Goal: Information Seeking & Learning: Learn about a topic

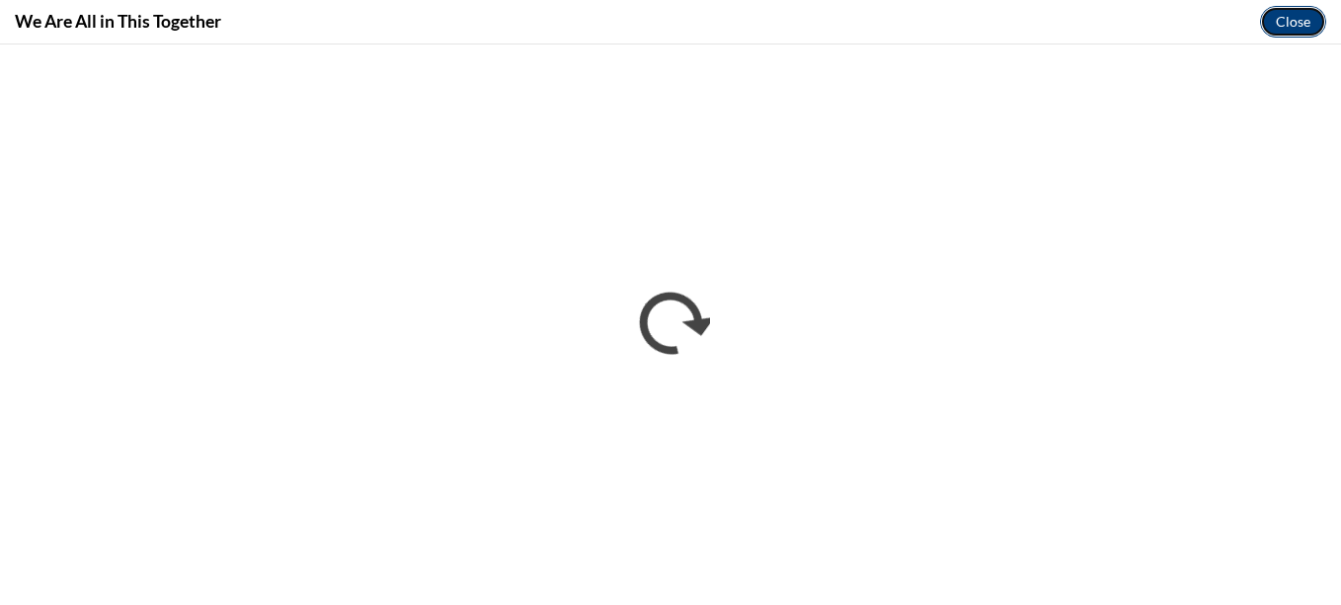
click at [1293, 30] on button "Close" at bounding box center [1293, 22] width 66 height 32
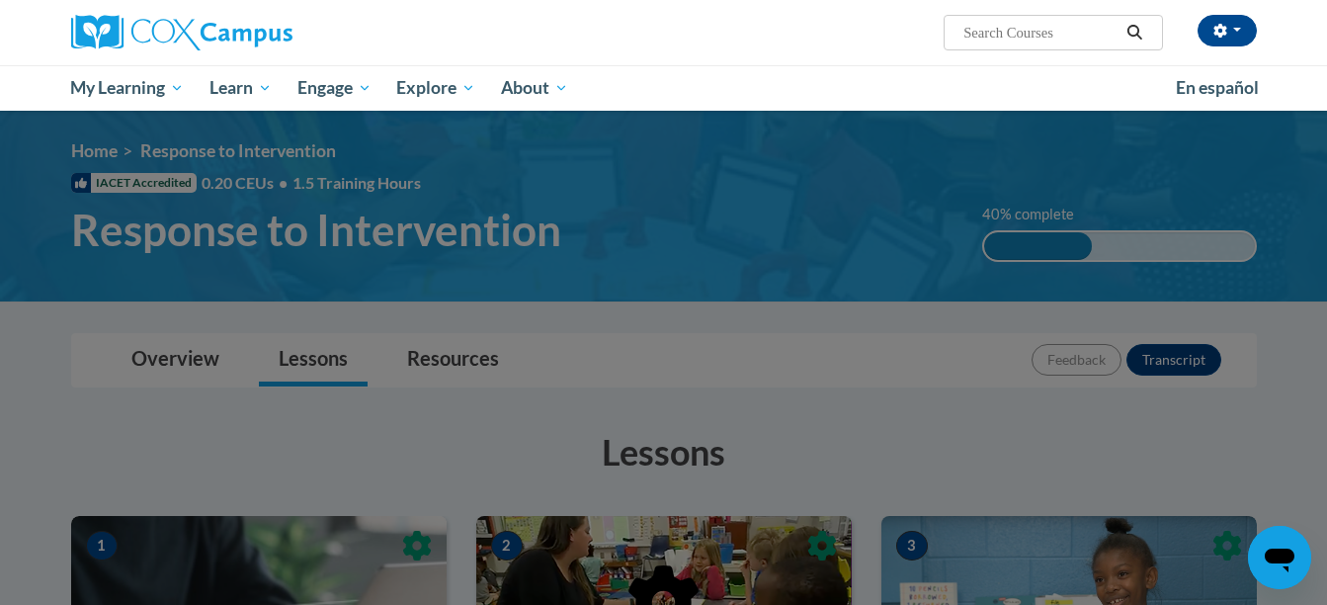
click at [1293, 30] on div "Nicole Johnson (America/New_York UTC-04:00) My Profile Inbox My Transcripts Log…" at bounding box center [663, 55] width 1327 height 111
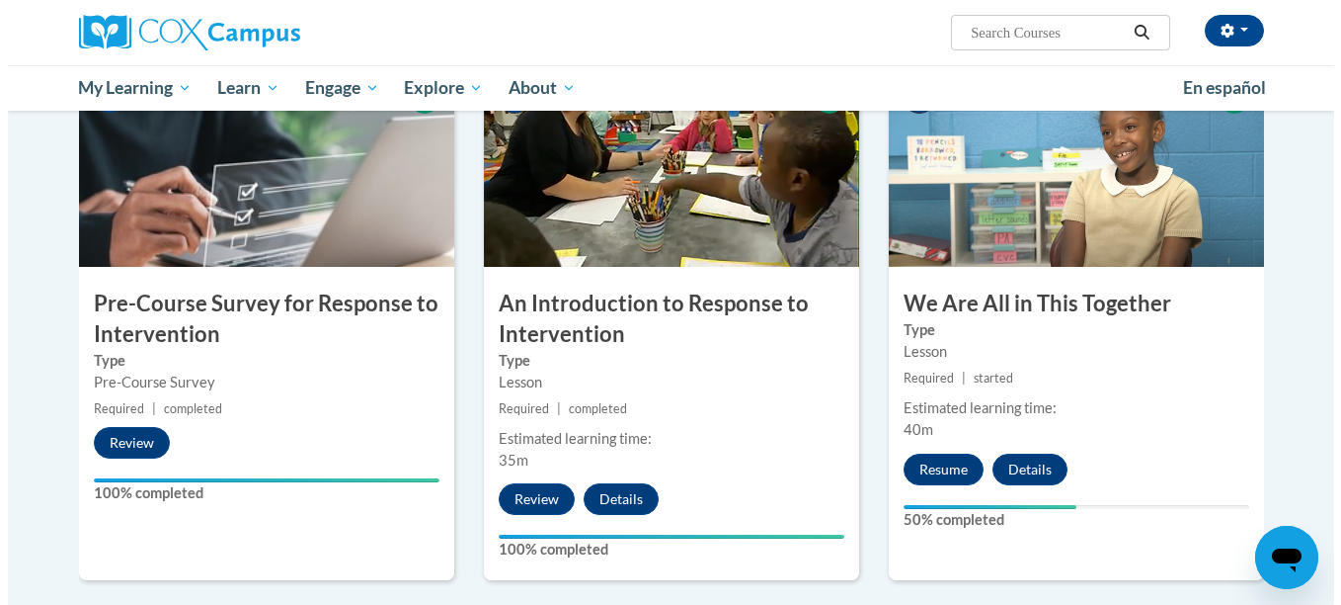
scroll to position [537, 0]
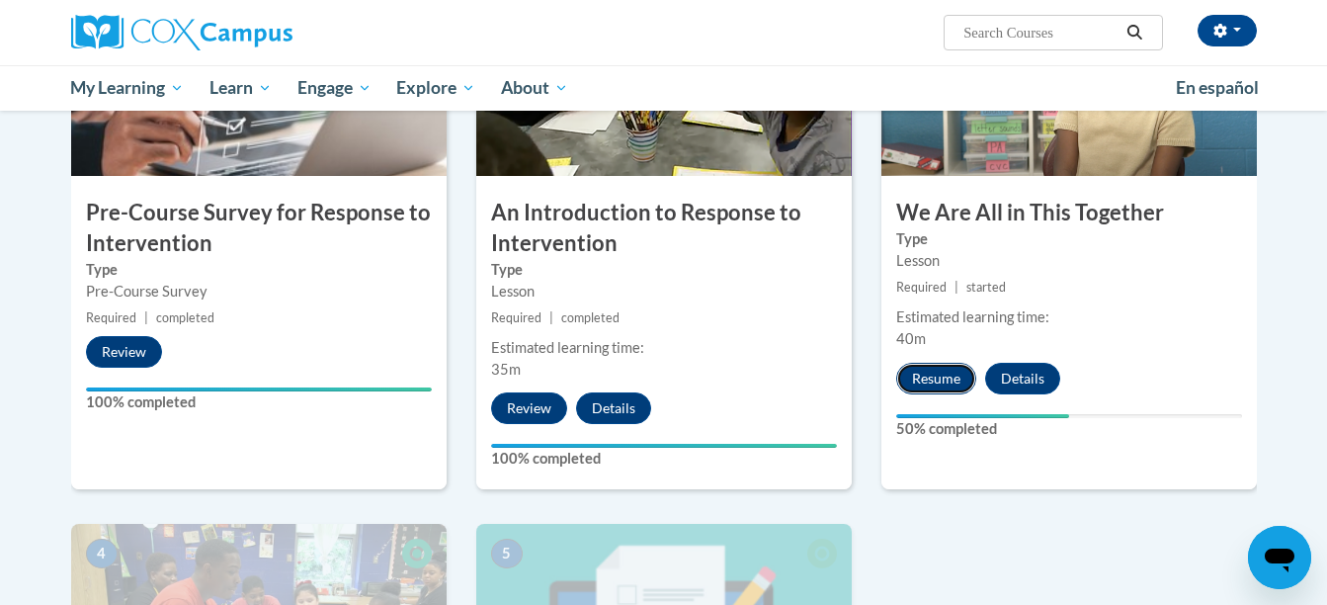
click at [929, 375] on button "Resume" at bounding box center [936, 379] width 80 height 32
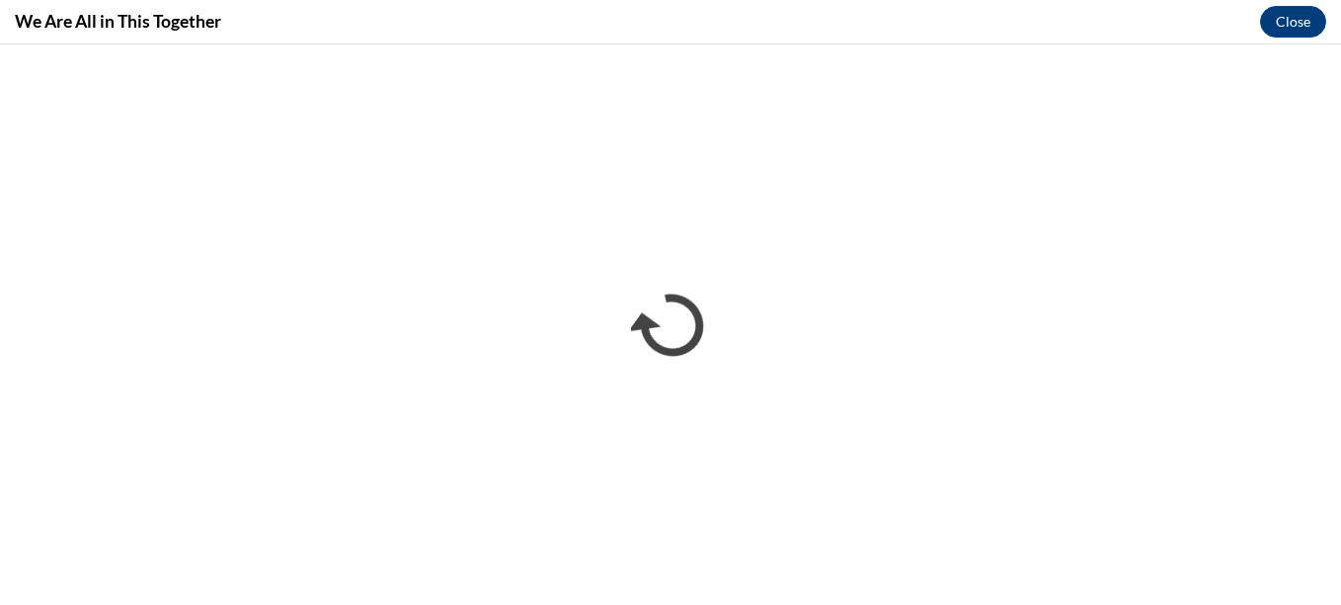
scroll to position [0, 0]
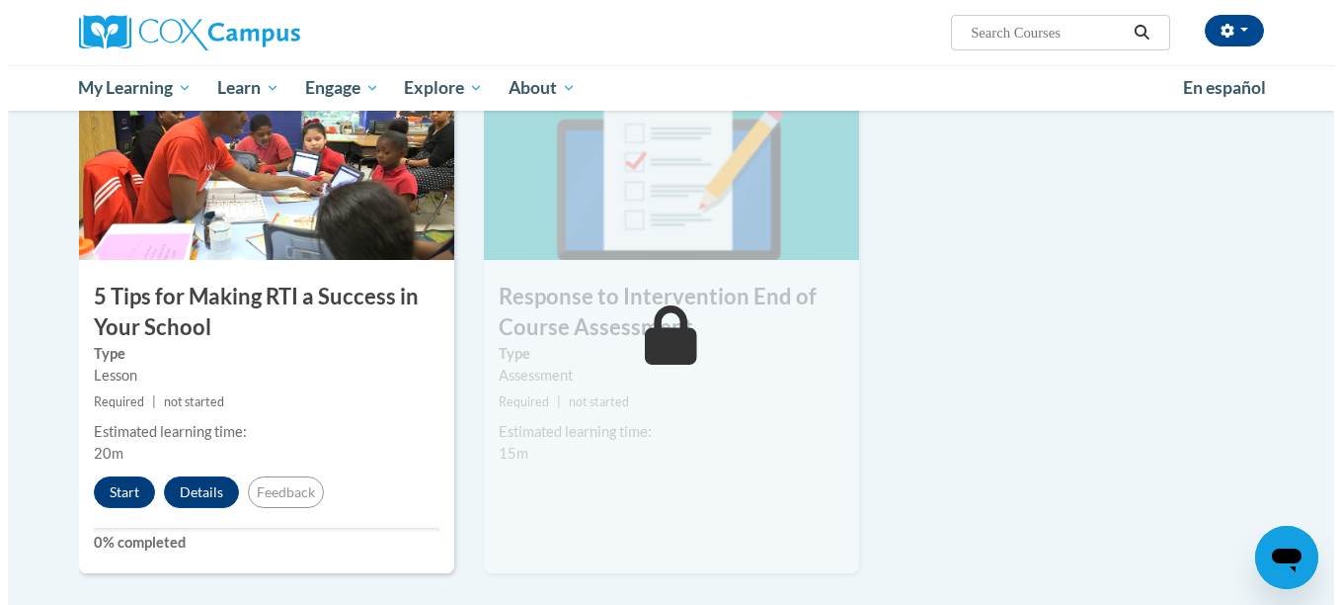
scroll to position [1003, 0]
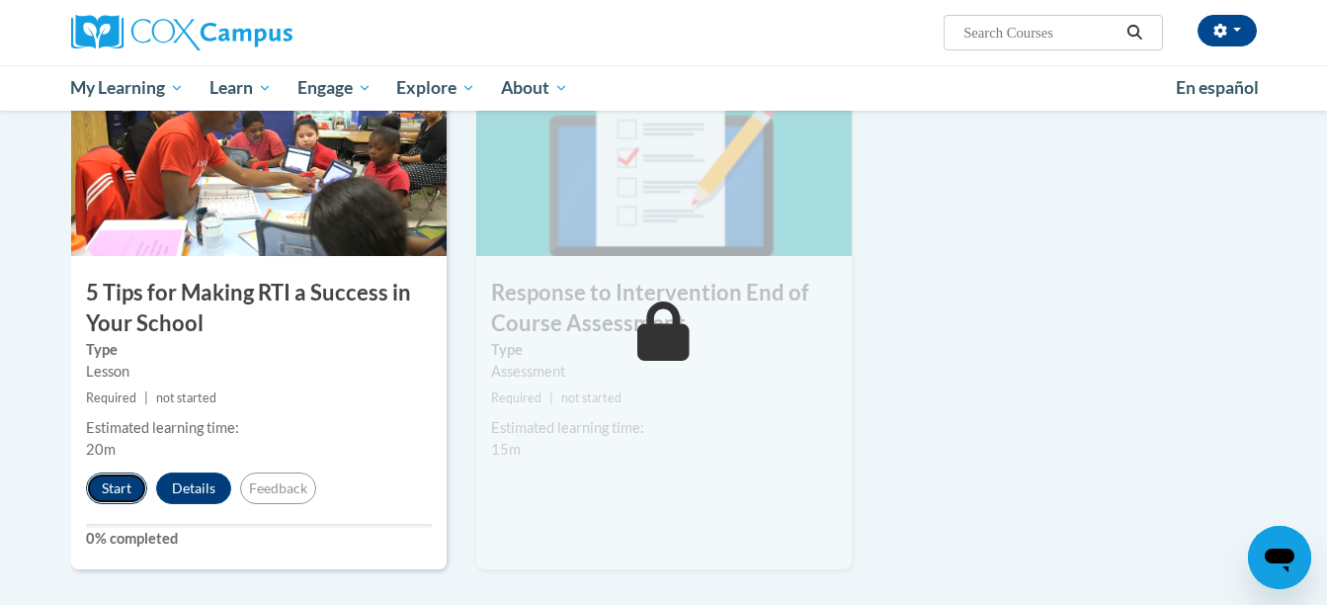
click at [116, 487] on button "Start" at bounding box center [116, 488] width 61 height 32
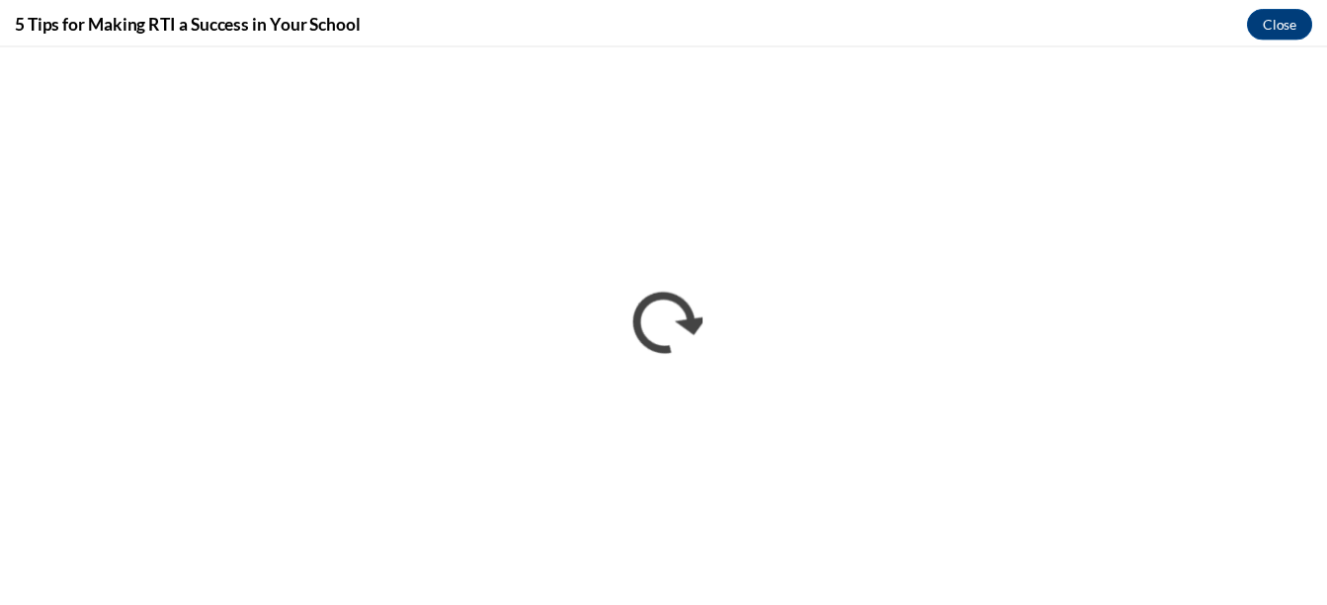
scroll to position [0, 0]
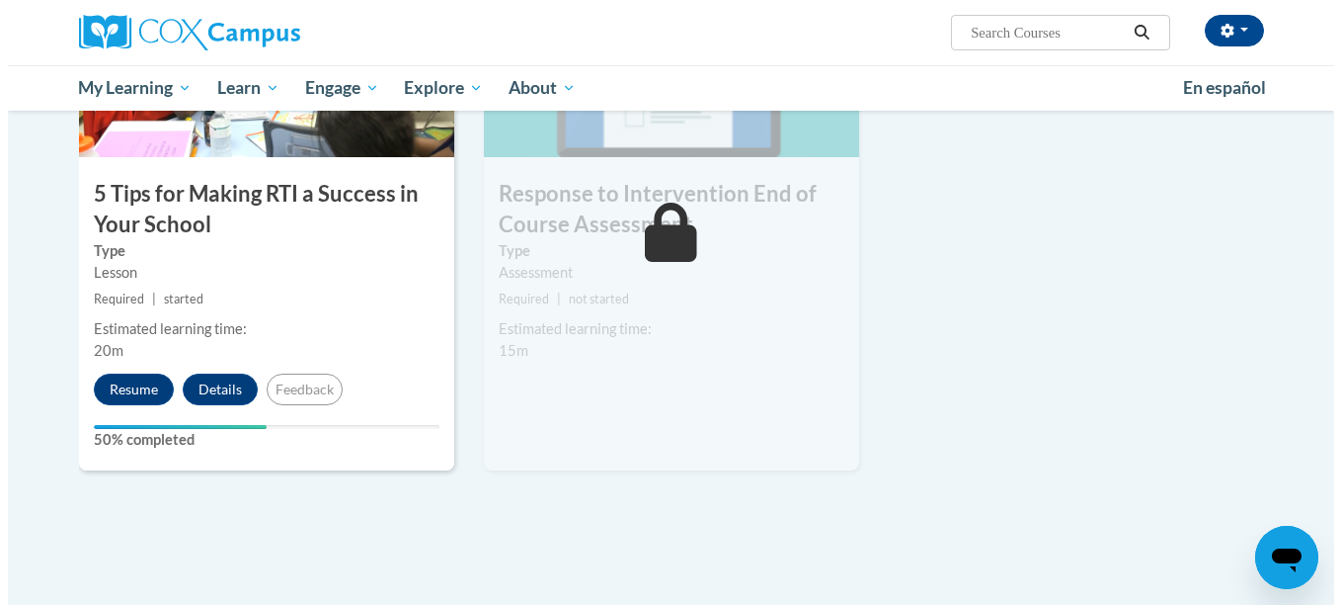
scroll to position [1111, 0]
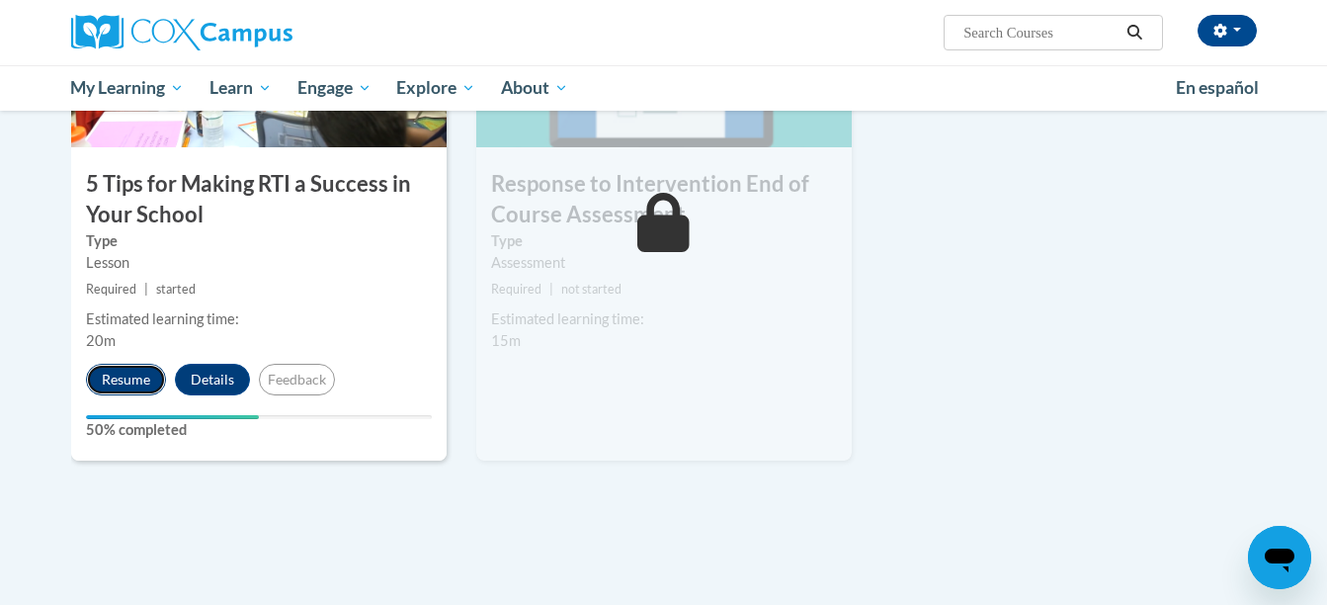
click at [114, 381] on button "Resume" at bounding box center [126, 380] width 80 height 32
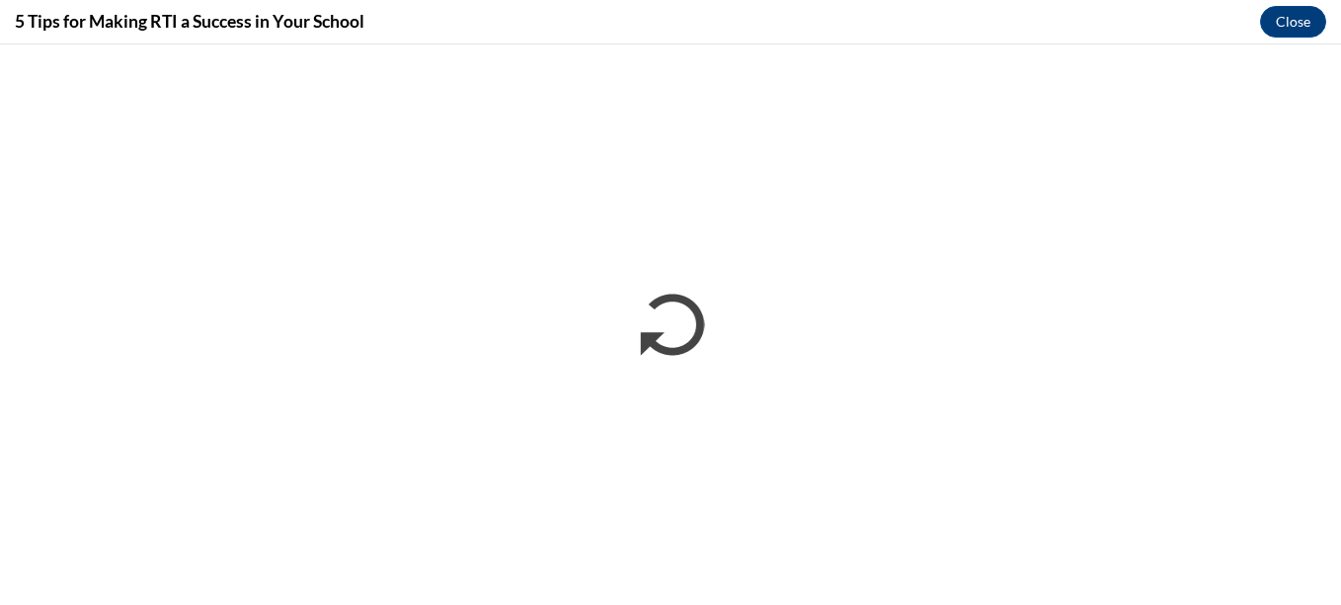
scroll to position [0, 0]
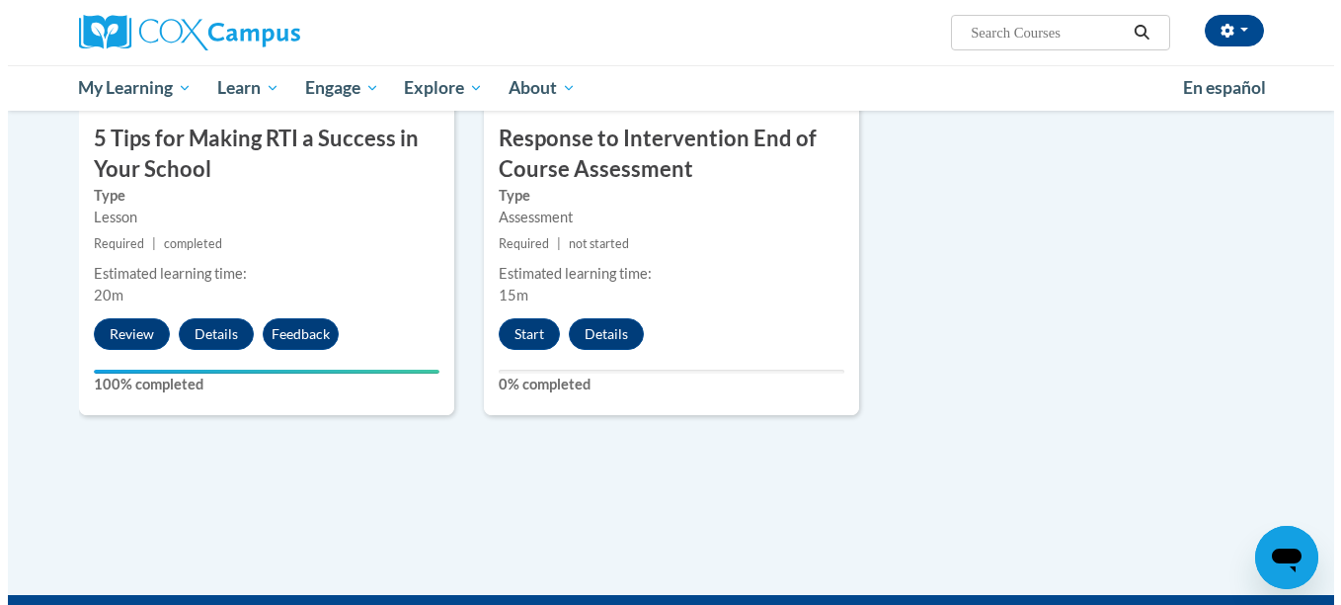
scroll to position [1223, 0]
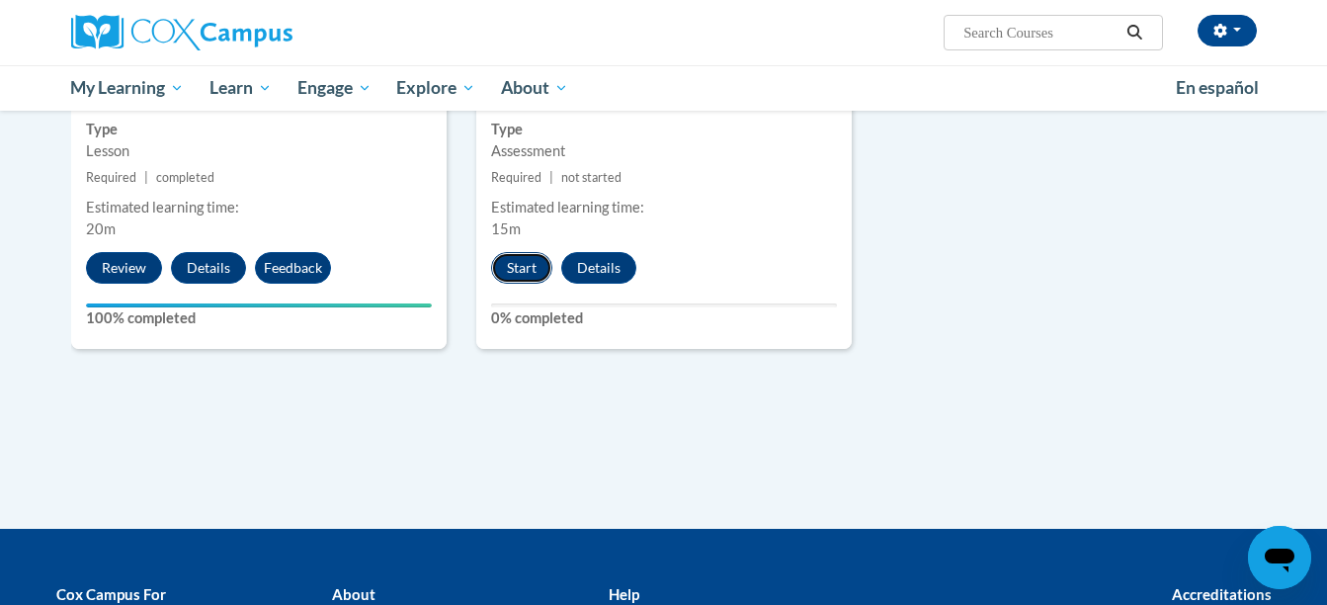
click at [527, 266] on button "Start" at bounding box center [521, 268] width 61 height 32
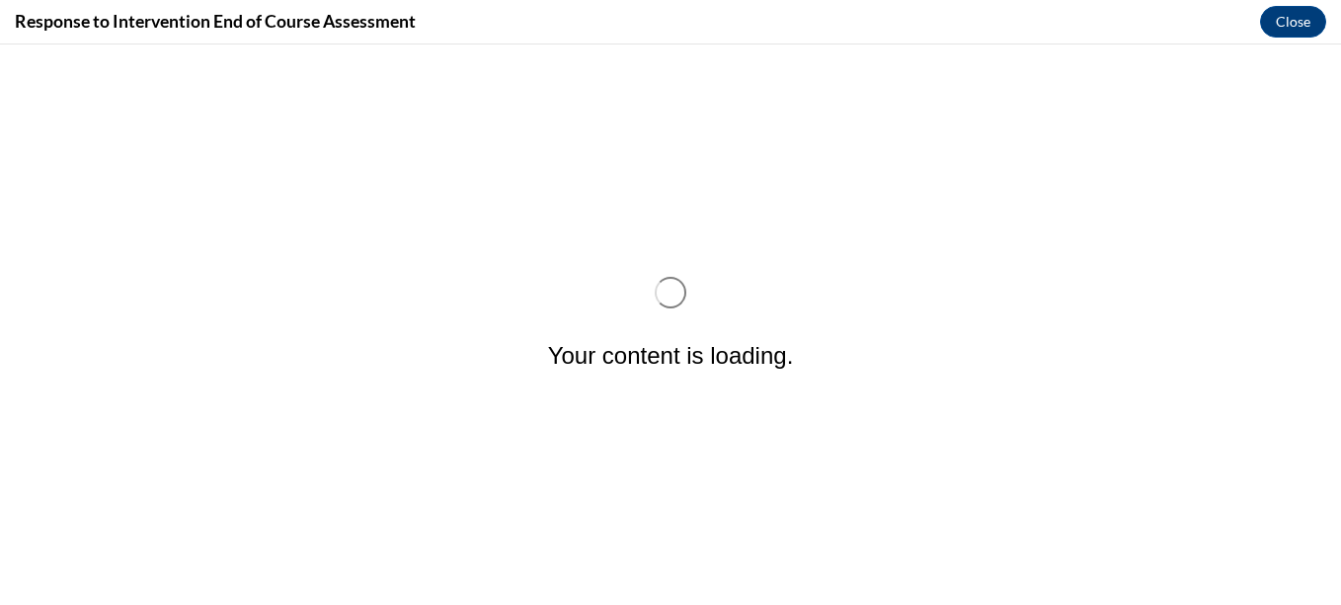
scroll to position [0, 0]
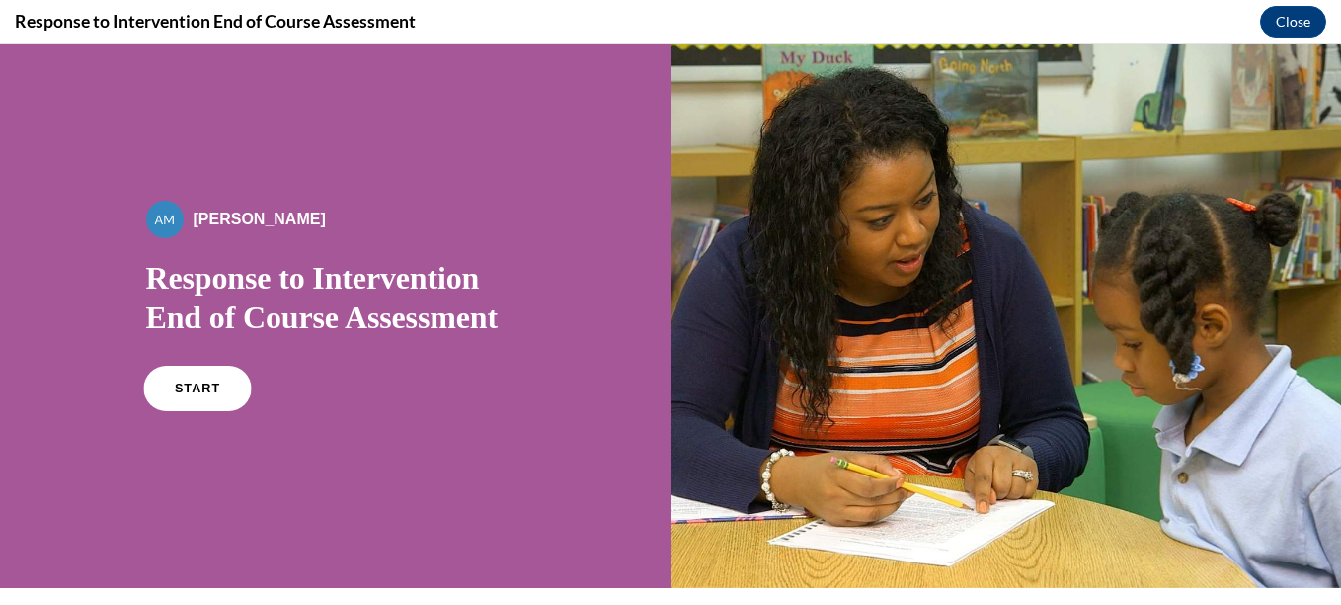
click at [204, 379] on link "START" at bounding box center [197, 388] width 108 height 45
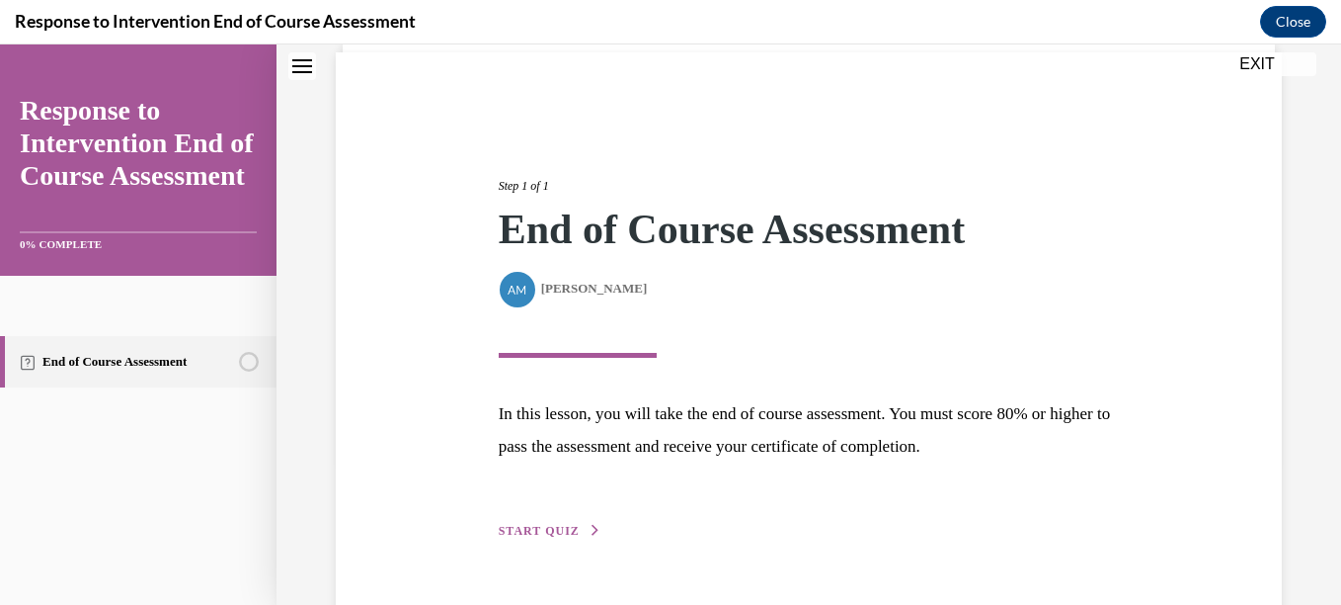
scroll to position [198, 0]
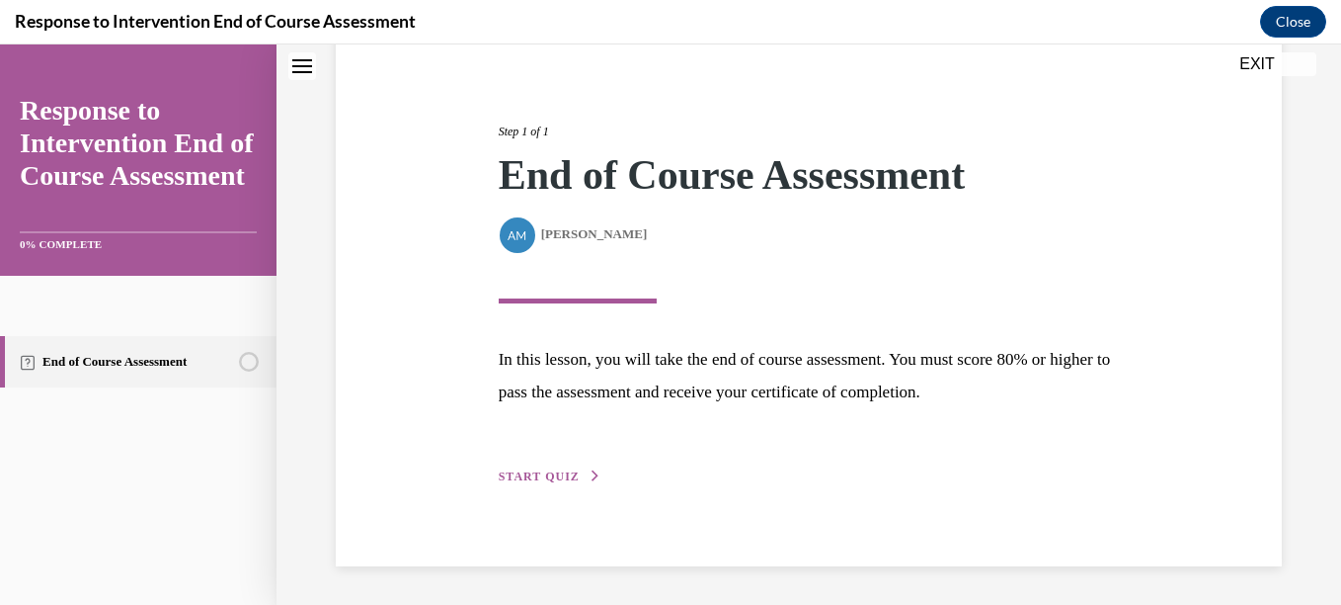
click at [559, 475] on span "START QUIZ" at bounding box center [539, 476] width 81 height 14
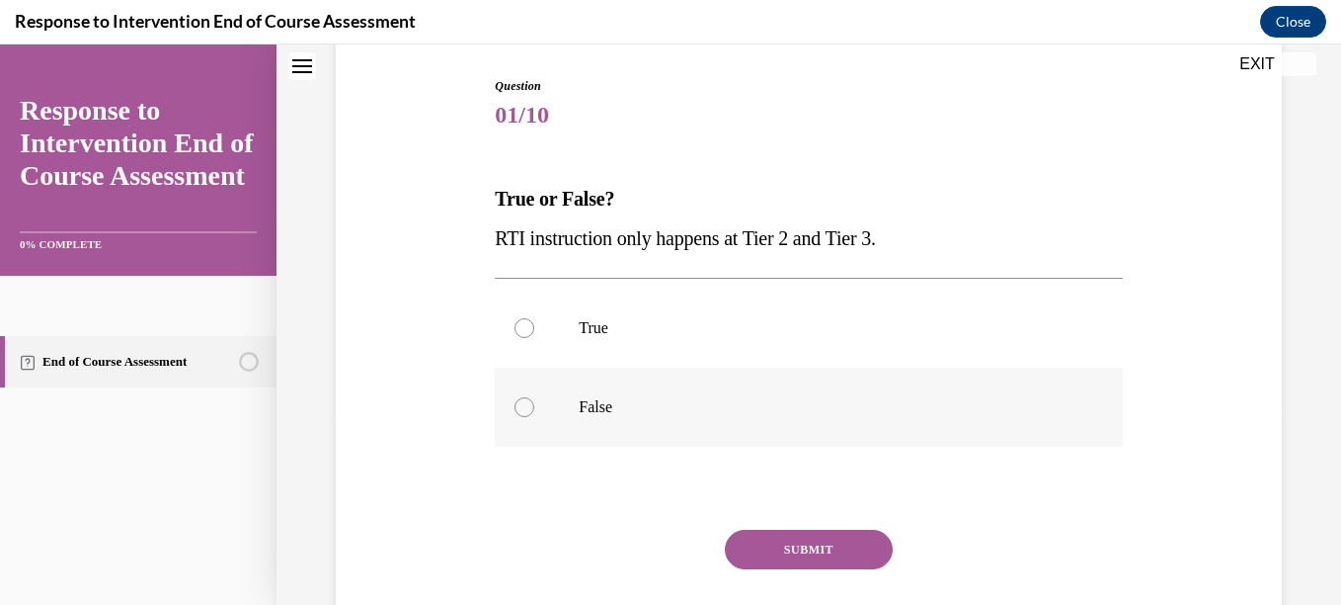
click at [518, 406] on div at bounding box center [525, 407] width 20 height 20
click at [518, 406] on input "False" at bounding box center [525, 407] width 20 height 20
radio input "true"
click at [838, 548] on button "SUBMIT" at bounding box center [809, 549] width 168 height 40
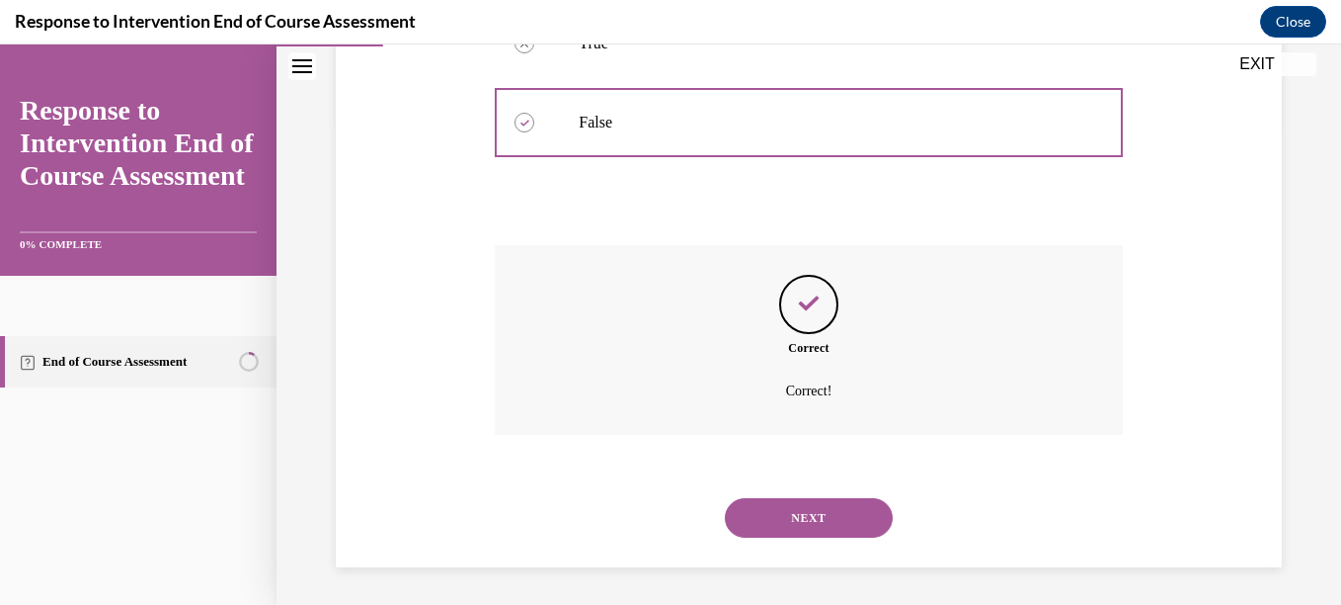
scroll to position [484, 0]
click at [808, 510] on button "NEXT" at bounding box center [809, 516] width 168 height 40
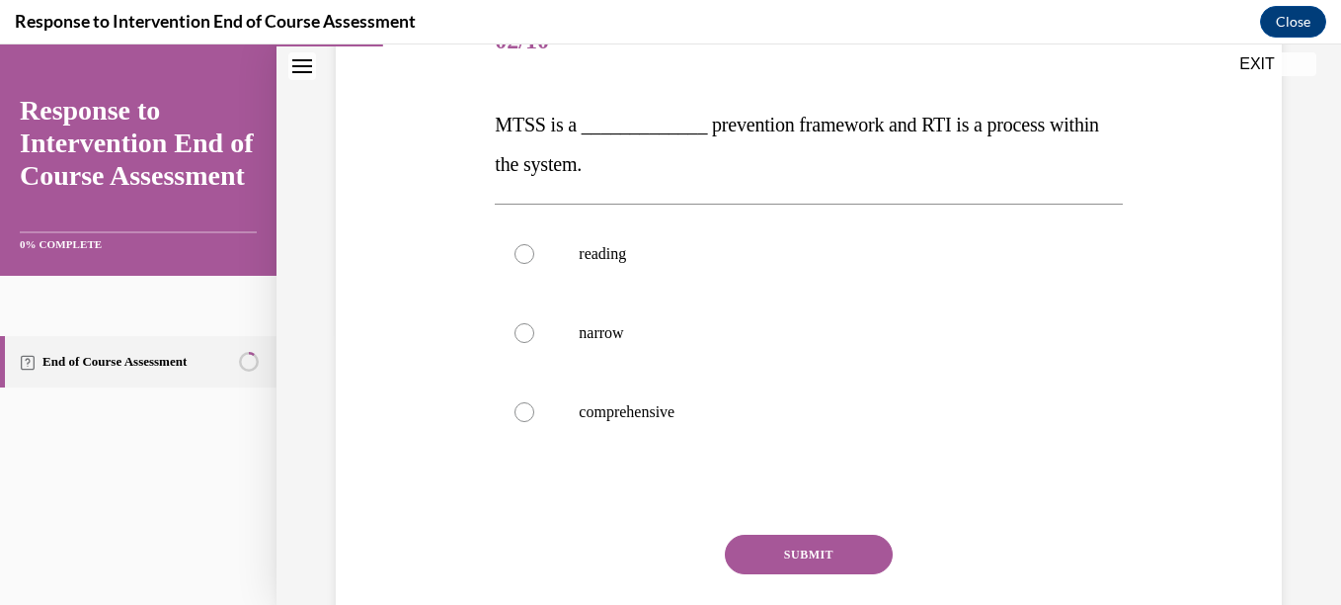
scroll to position [281, 0]
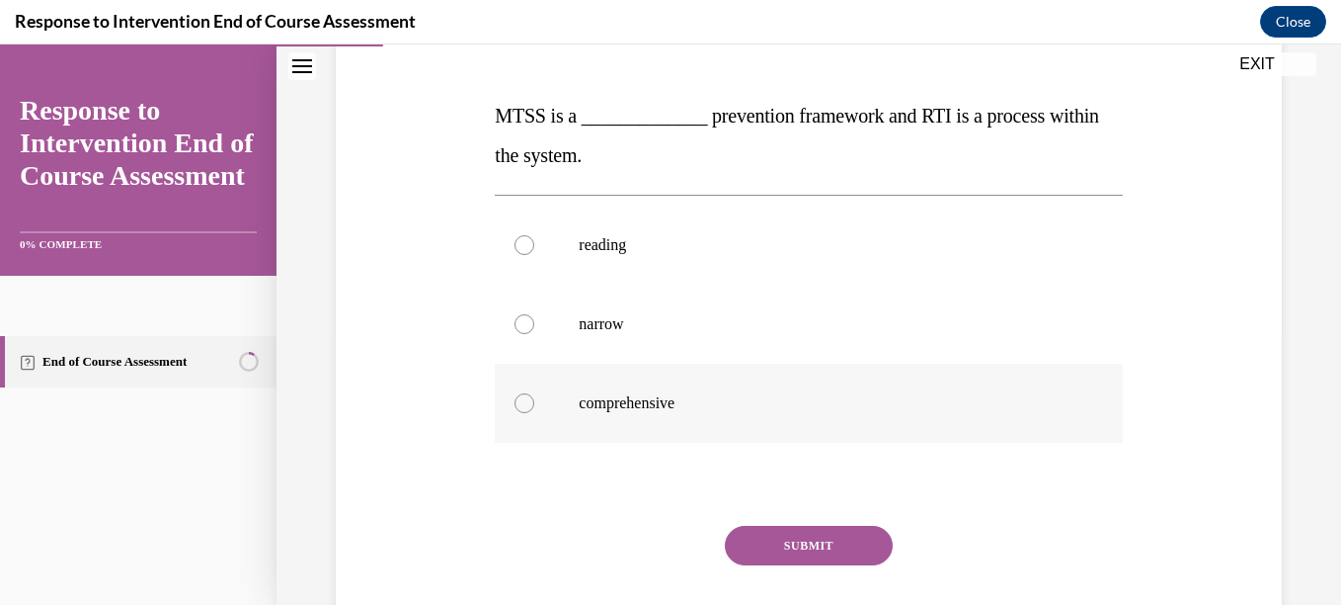
click at [524, 402] on div at bounding box center [525, 403] width 20 height 20
click at [524, 402] on input "comprehensive" at bounding box center [525, 403] width 20 height 20
radio input "true"
click at [819, 537] on button "SUBMIT" at bounding box center [809, 546] width 168 height 40
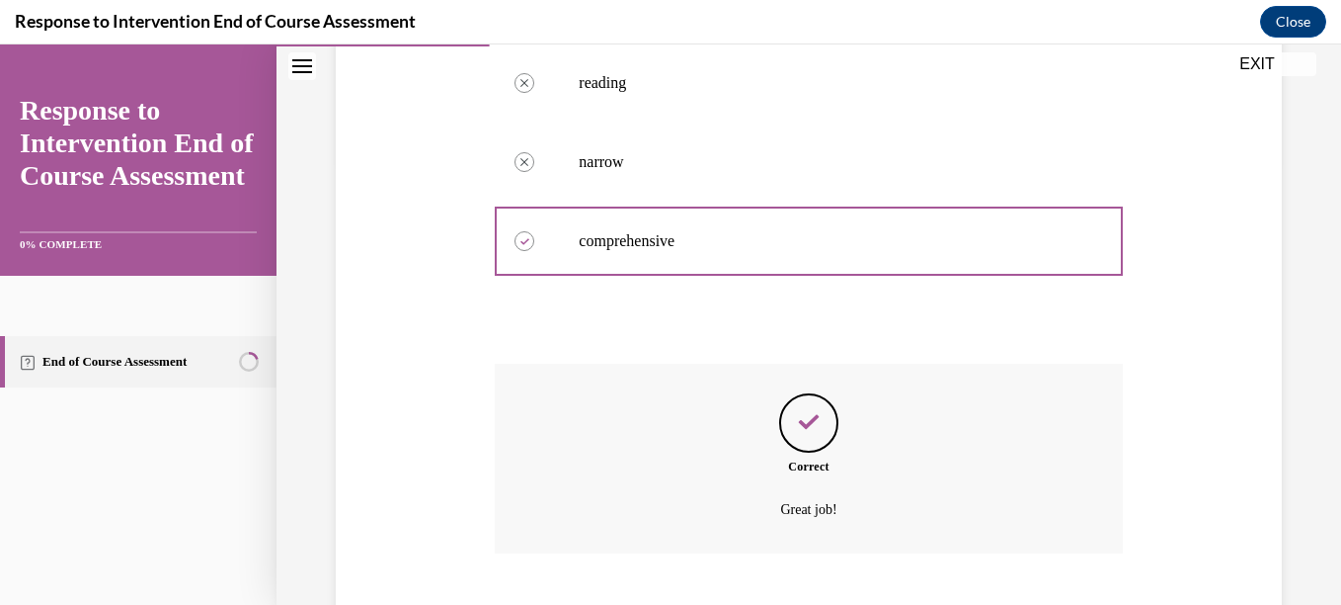
scroll to position [563, 0]
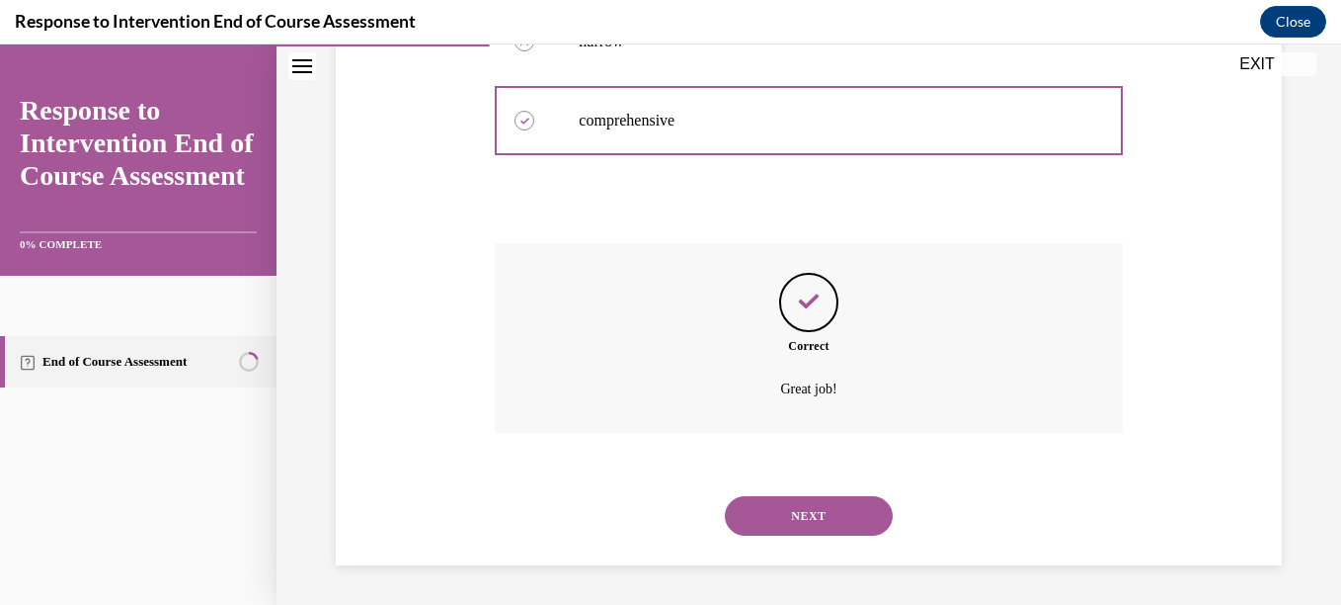
click at [793, 524] on button "NEXT" at bounding box center [809, 516] width 168 height 40
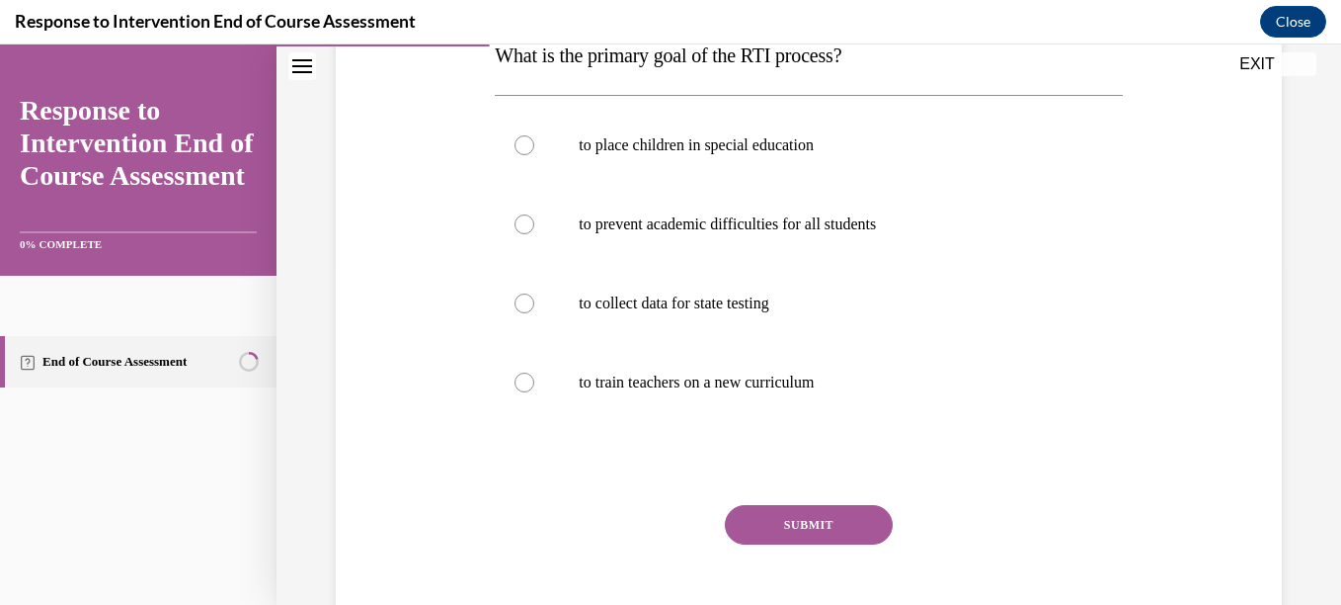
scroll to position [351, 0]
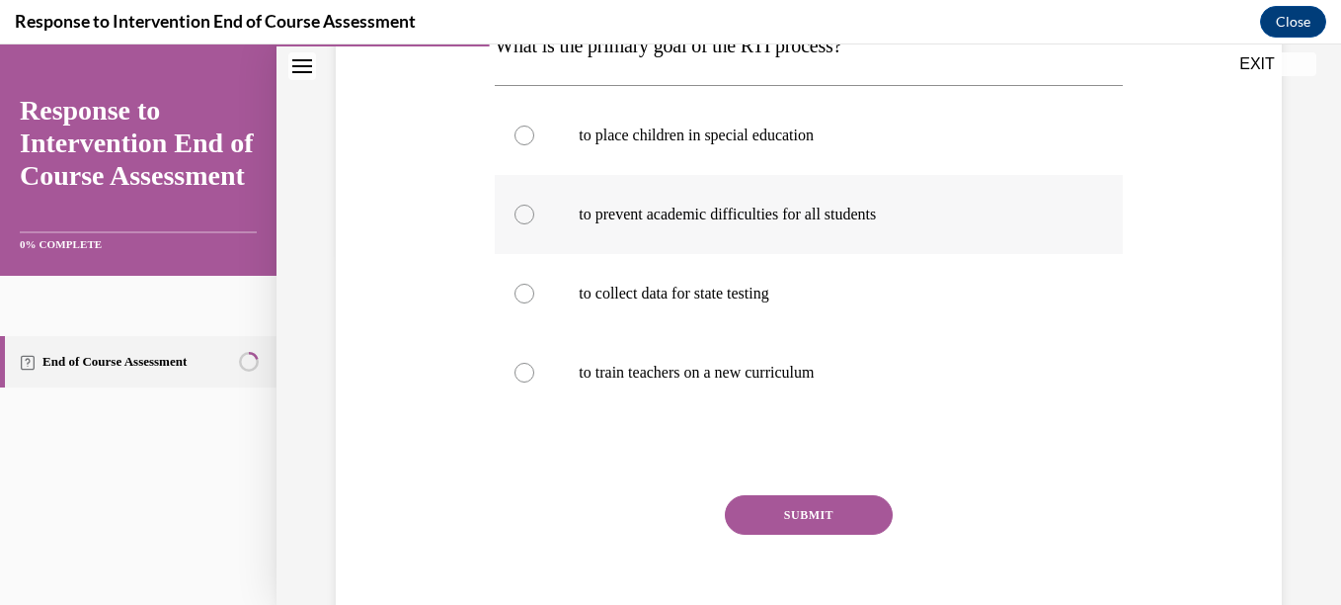
click at [516, 216] on div at bounding box center [525, 214] width 20 height 20
click at [516, 216] on input "to prevent academic difficulties for all students" at bounding box center [525, 214] width 20 height 20
radio input "true"
click at [809, 519] on button "SUBMIT" at bounding box center [809, 515] width 168 height 40
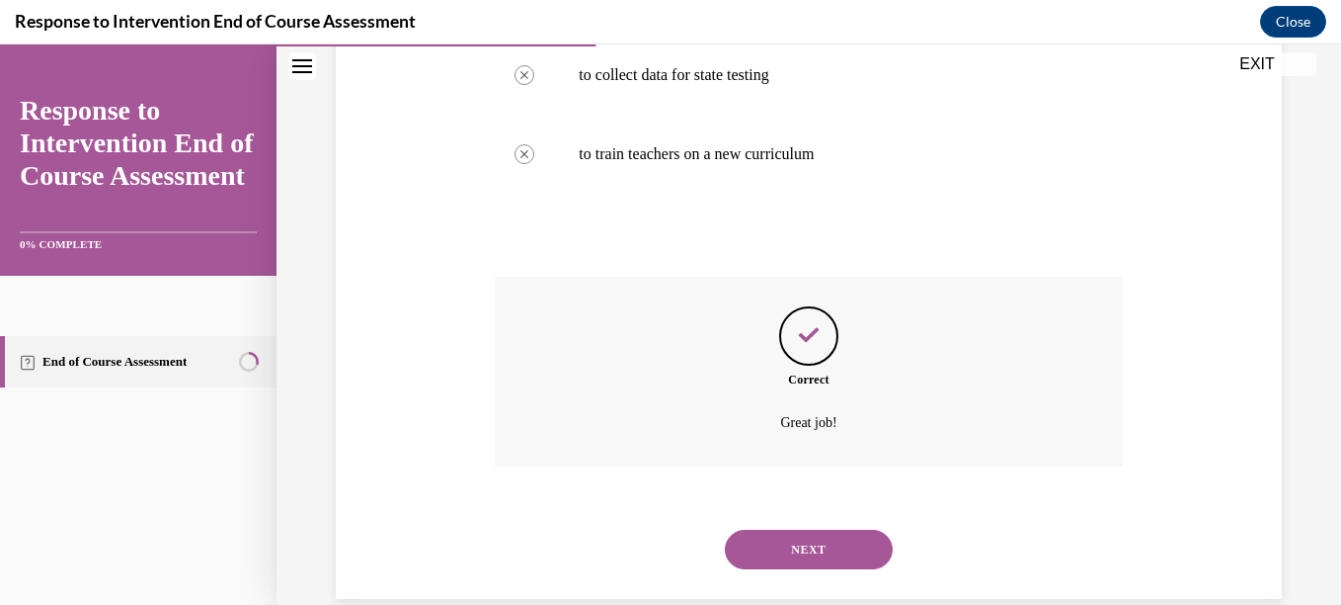
scroll to position [603, 0]
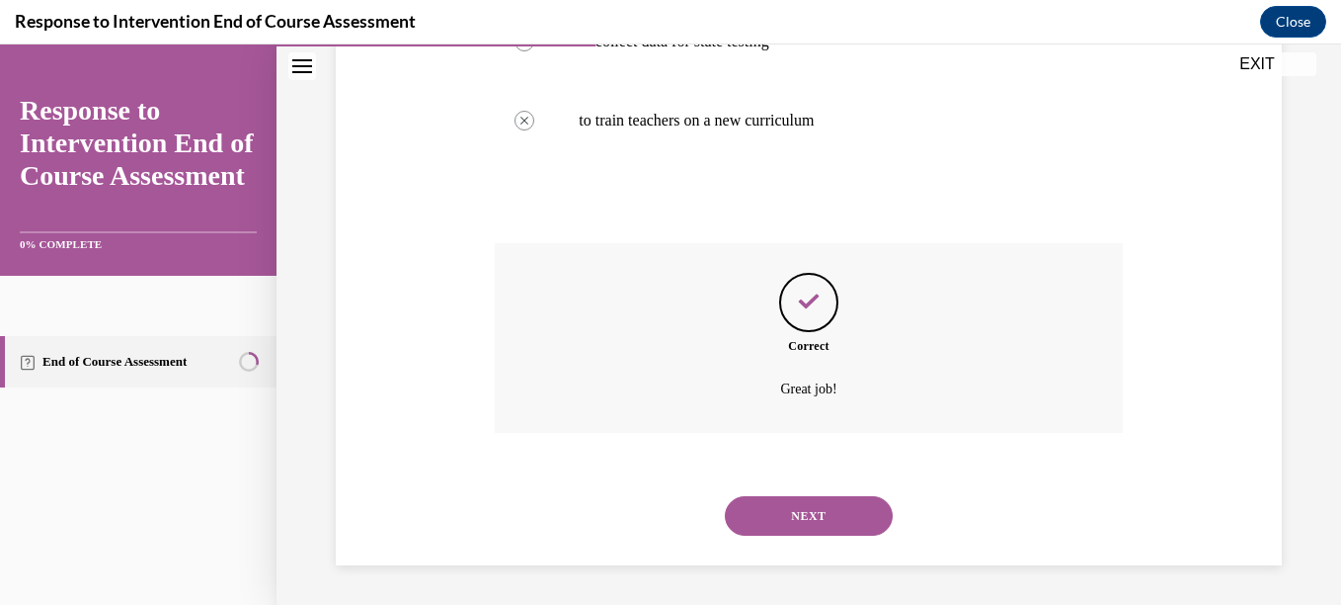
click at [831, 516] on button "NEXT" at bounding box center [809, 516] width 168 height 40
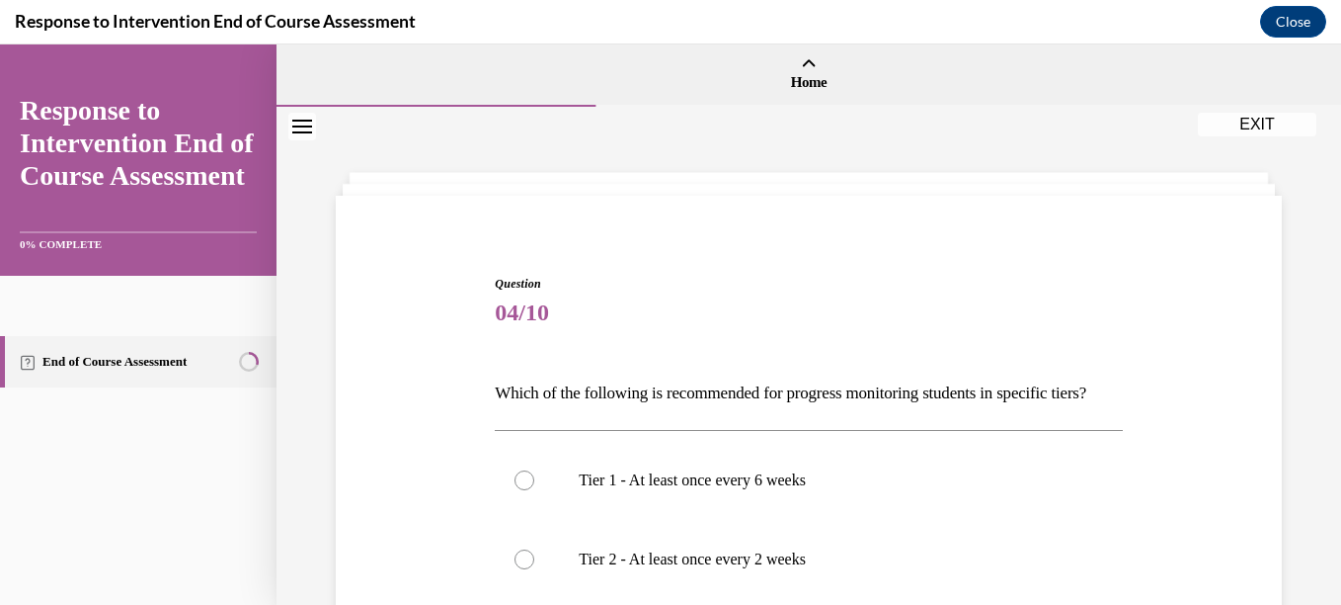
drag, startPoint x: 1326, startPoint y: 207, endPoint x: 1336, endPoint y: 270, distance: 63.0
click at [1326, 270] on div "Home Question 03/10 What is the primary goal of the RTI process? to place child…" at bounding box center [809, 324] width 1065 height 560
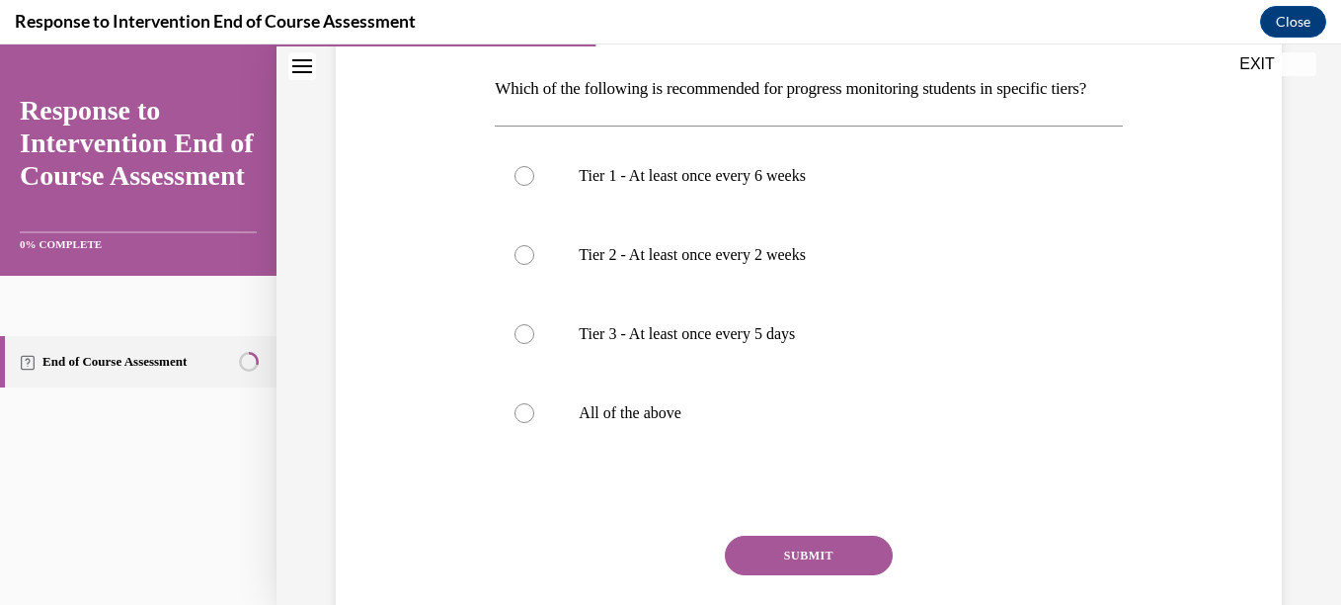
scroll to position [308, 0]
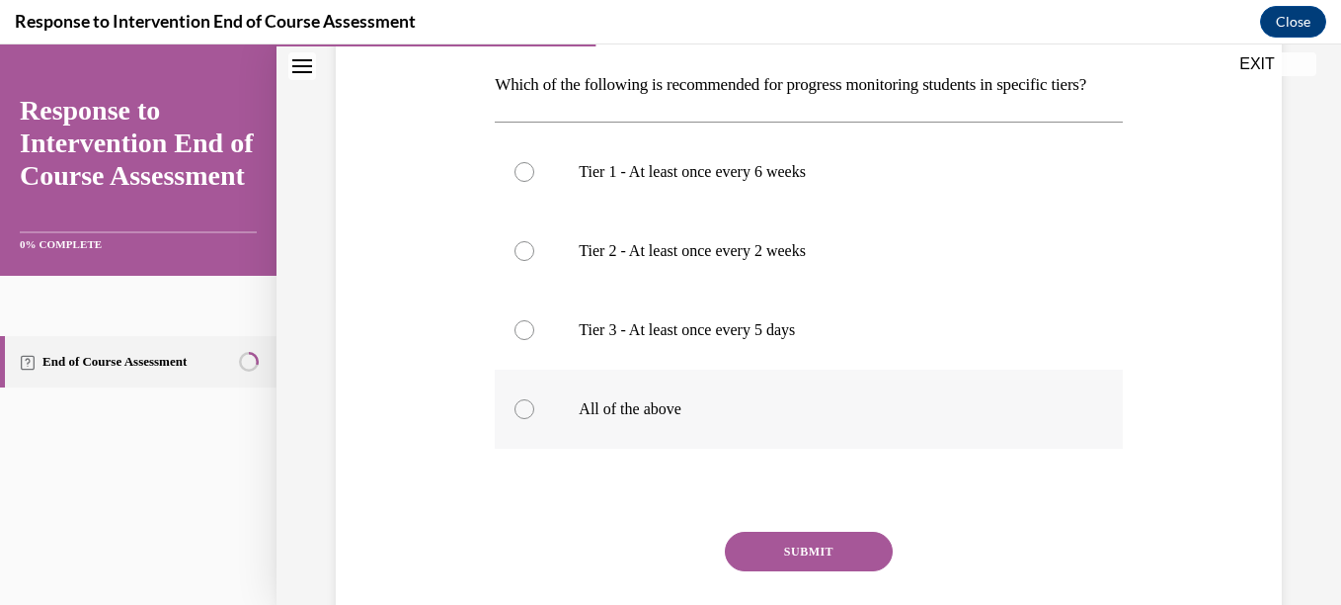
click at [519, 424] on label "All of the above" at bounding box center [808, 408] width 627 height 79
click at [519, 419] on input "All of the above" at bounding box center [525, 409] width 20 height 20
radio input "true"
click at [525, 412] on circle at bounding box center [525, 409] width 6 height 6
click at [525, 419] on input "All of the above" at bounding box center [525, 409] width 20 height 20
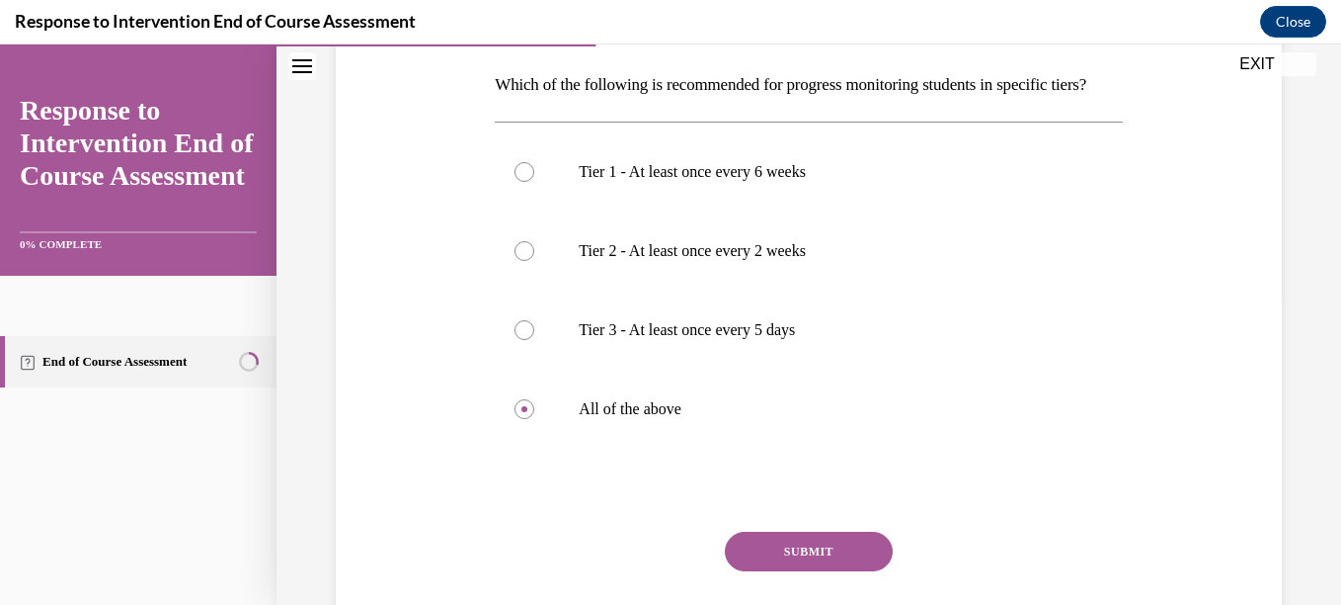
click at [821, 571] on button "SUBMIT" at bounding box center [809, 551] width 168 height 40
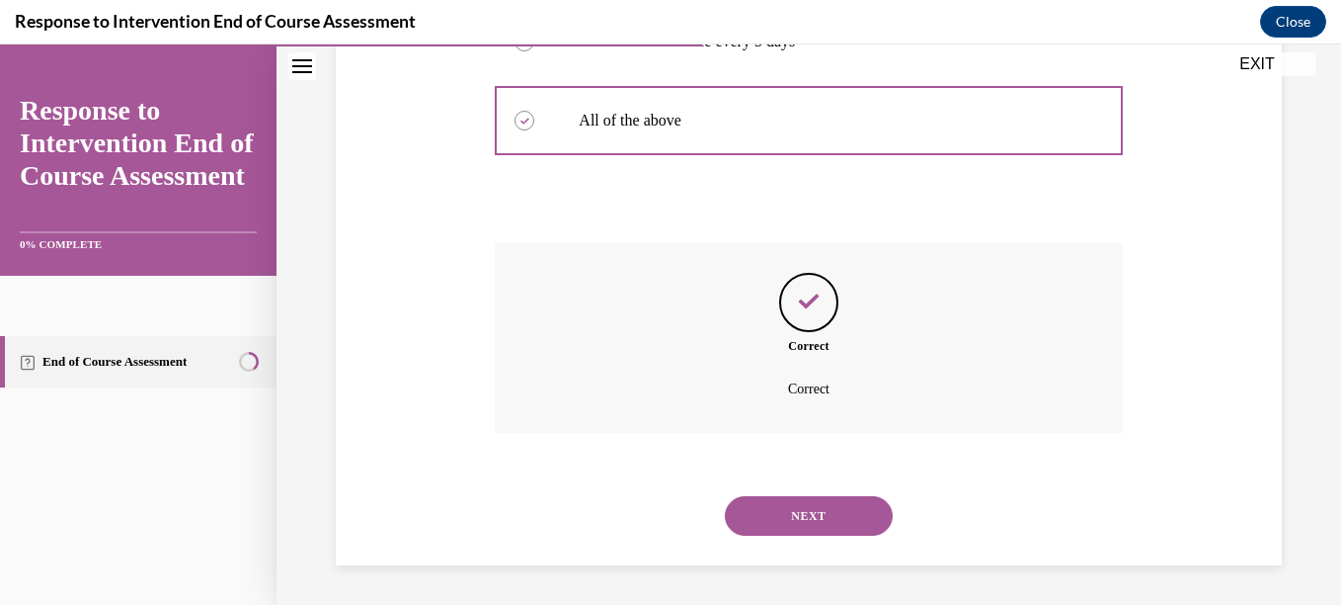
scroll to position [630, 0]
click at [783, 519] on button "NEXT" at bounding box center [809, 516] width 168 height 40
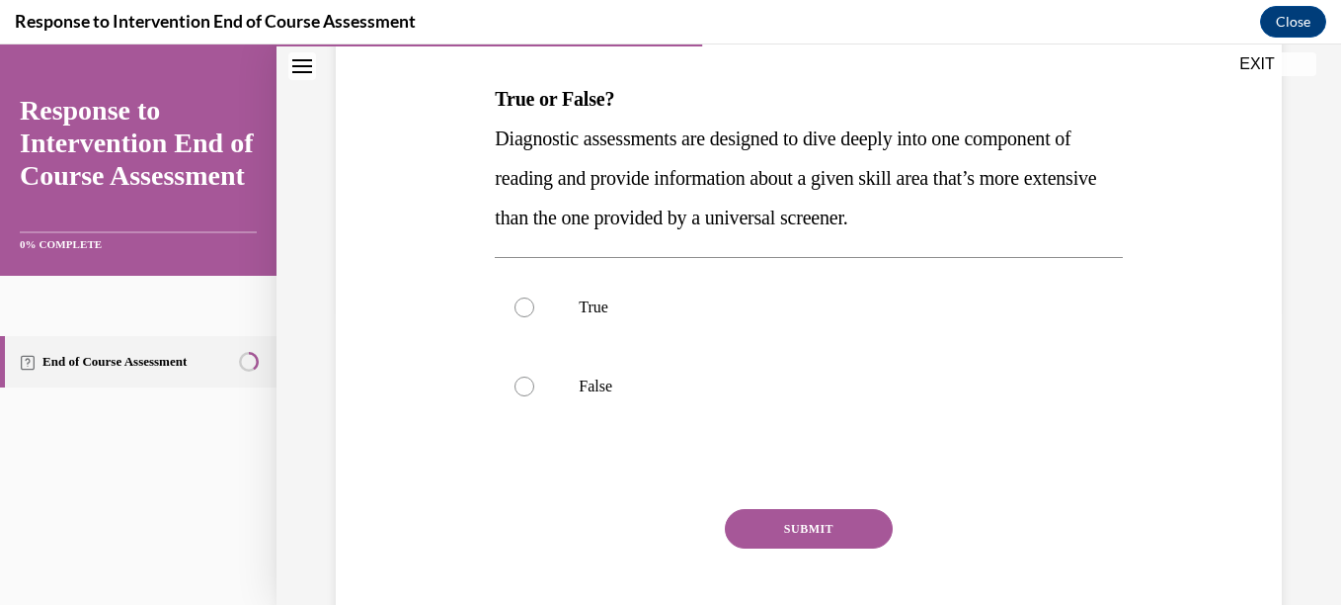
scroll to position [301, 0]
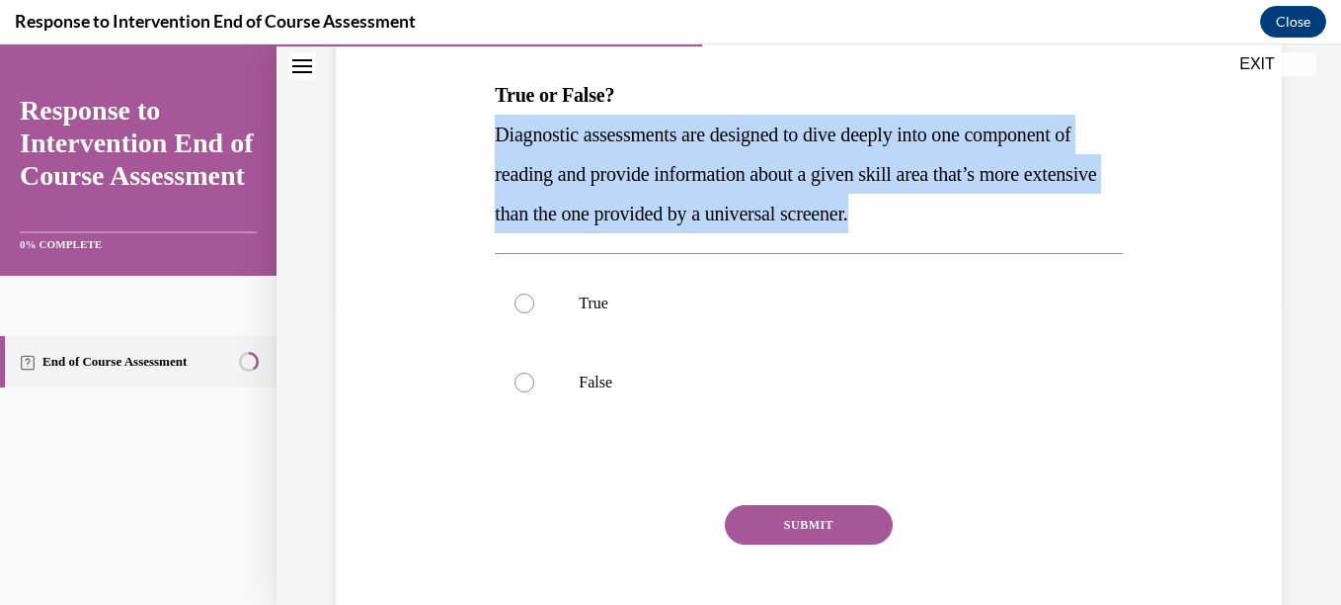
drag, startPoint x: 497, startPoint y: 133, endPoint x: 970, endPoint y: 211, distance: 479.6
click at [970, 211] on p "Diagnostic assessments are designed to dive deeply into one component of readin…" at bounding box center [808, 174] width 627 height 119
copy span "Diagnostic assessments are designed to dive deeply into one component of readin…"
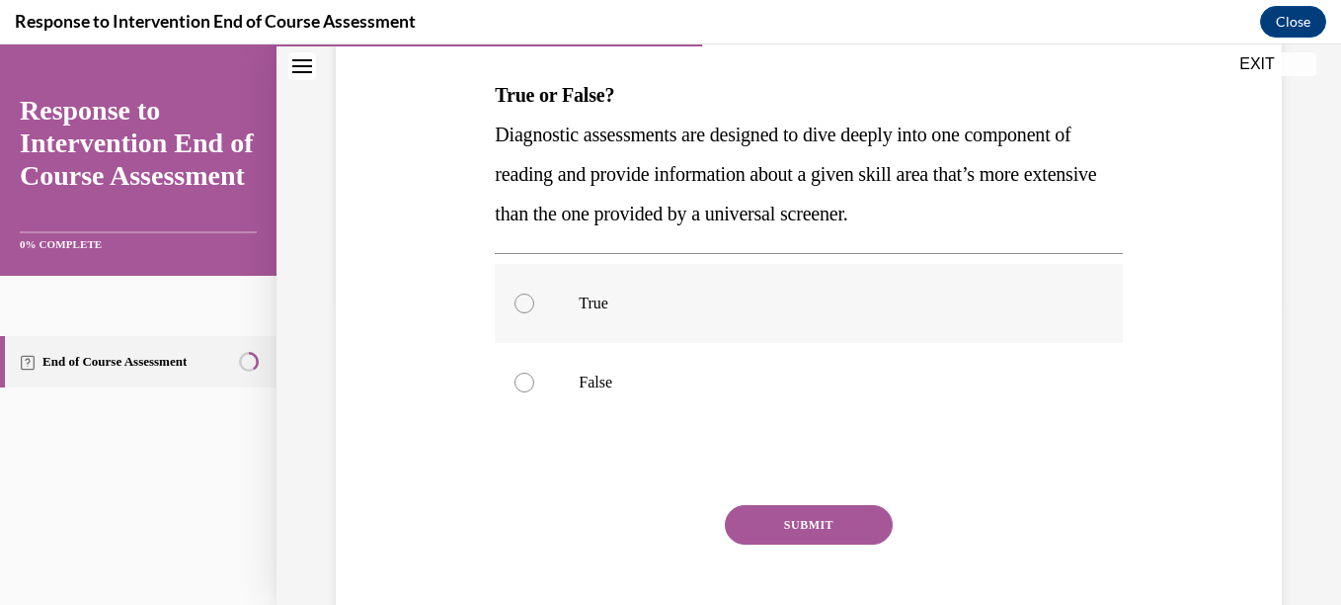
click at [515, 289] on label "True" at bounding box center [808, 303] width 627 height 79
click at [515, 293] on input "True" at bounding box center [525, 303] width 20 height 20
radio input "true"
click at [522, 300] on icon at bounding box center [525, 303] width 6 height 6
click at [520, 300] on input "True" at bounding box center [525, 303] width 20 height 20
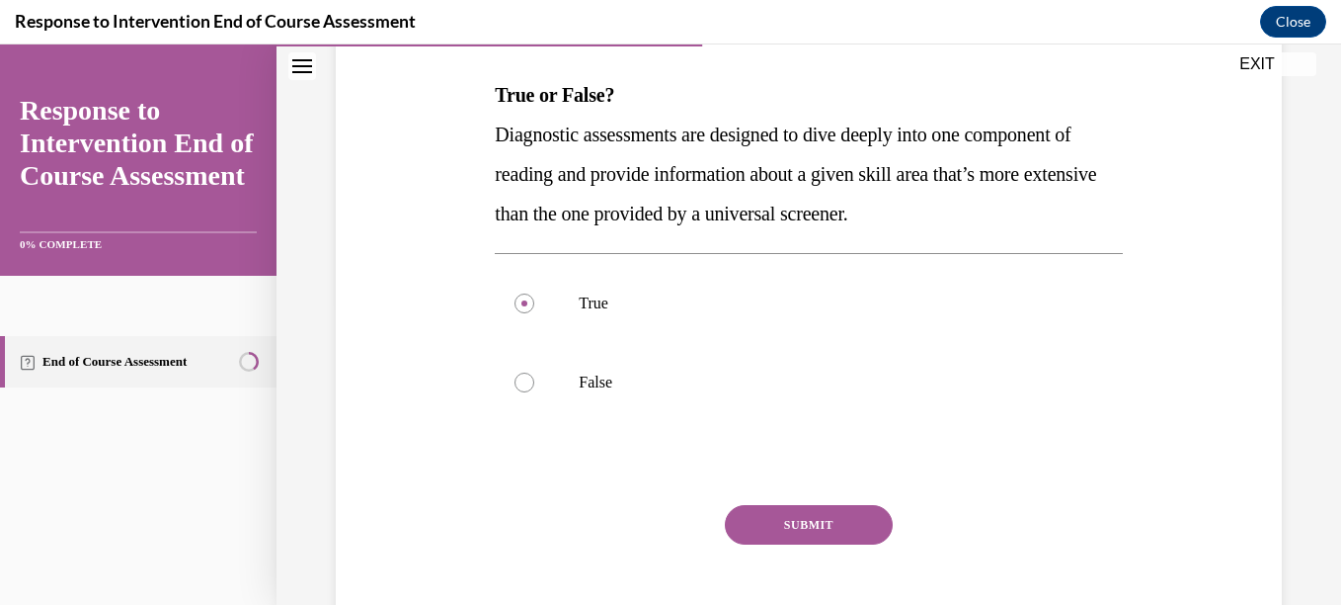
click at [816, 526] on button "SUBMIT" at bounding box center [809, 525] width 168 height 40
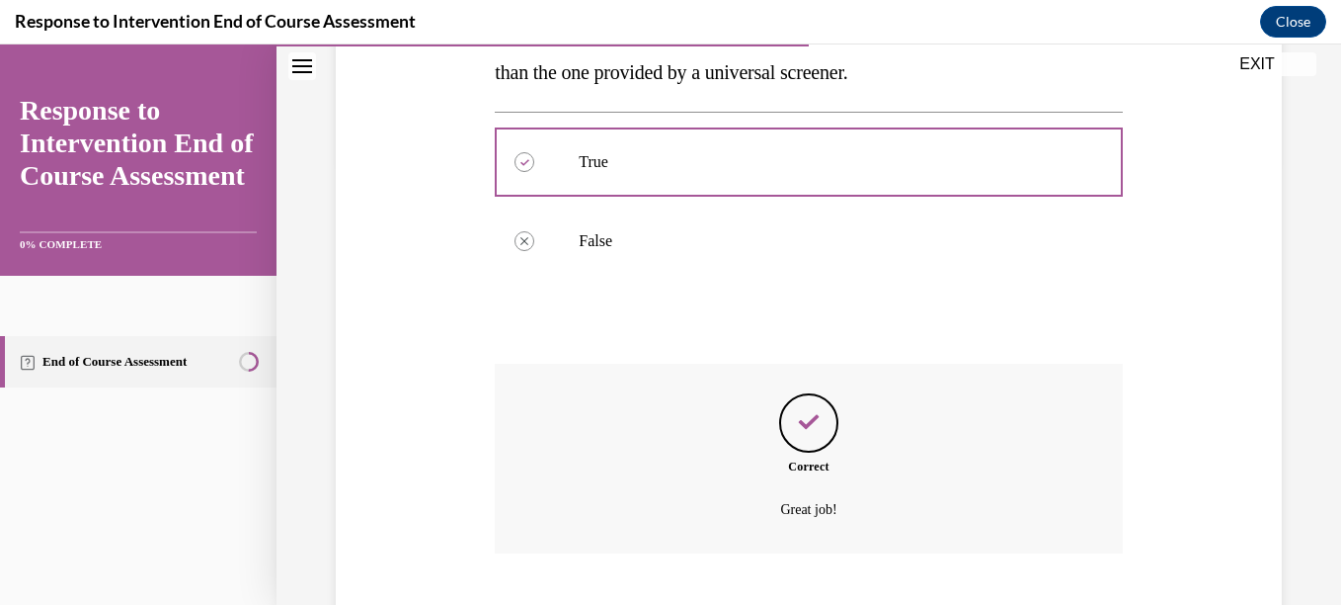
scroll to position [563, 0]
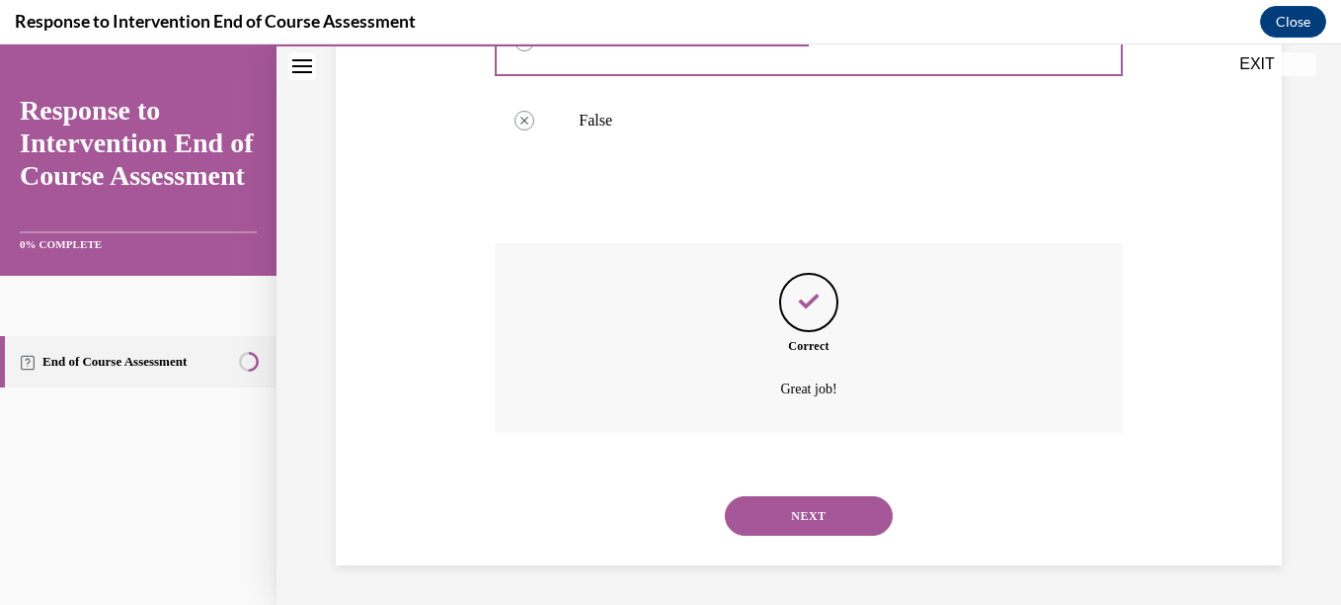
click at [824, 515] on button "NEXT" at bounding box center [809, 516] width 168 height 40
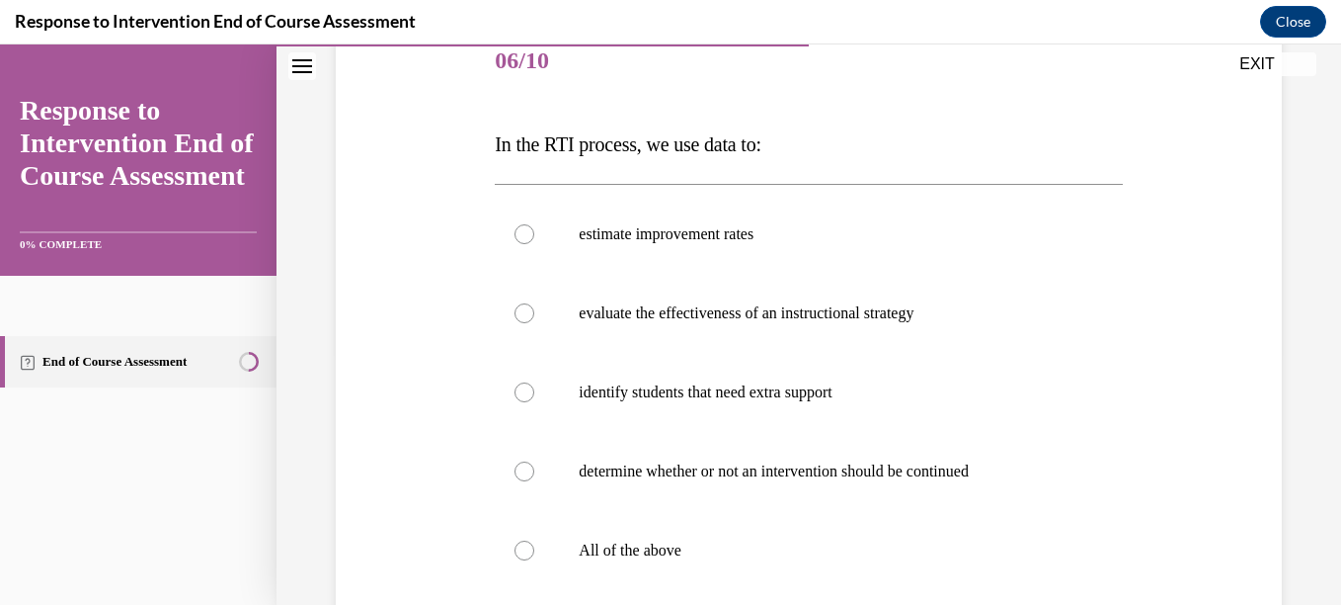
scroll to position [266, 0]
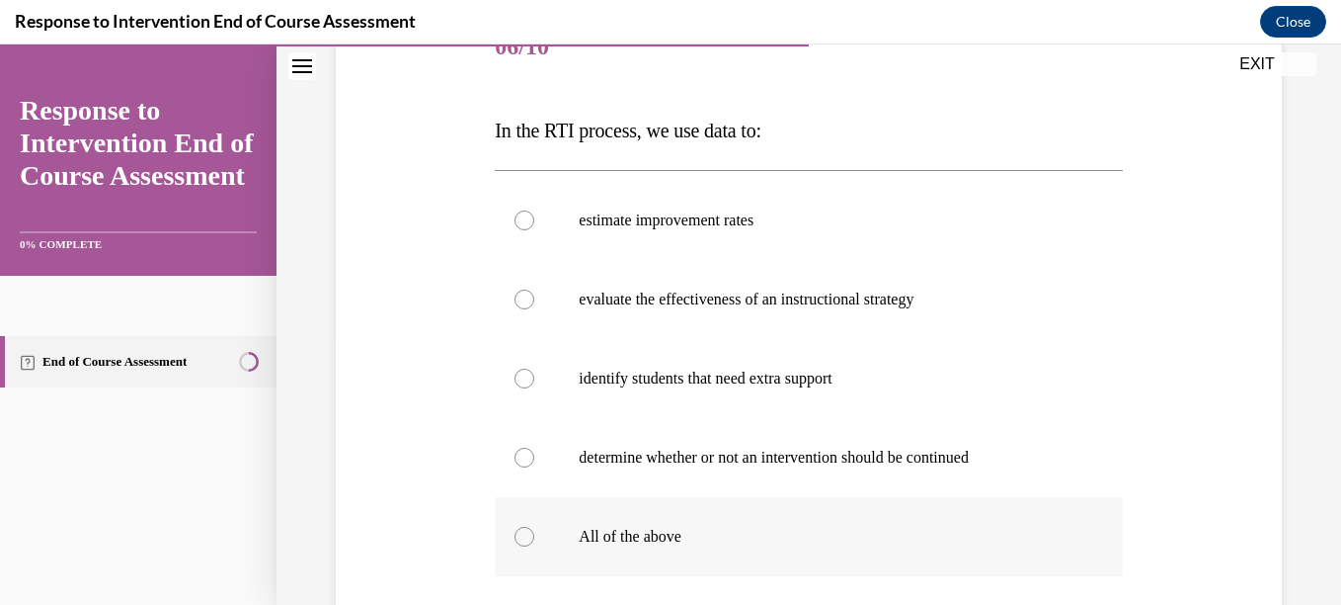
click at [526, 534] on div at bounding box center [525, 537] width 20 height 20
click at [526, 534] on input "All of the above" at bounding box center [525, 537] width 20 height 20
radio input "true"
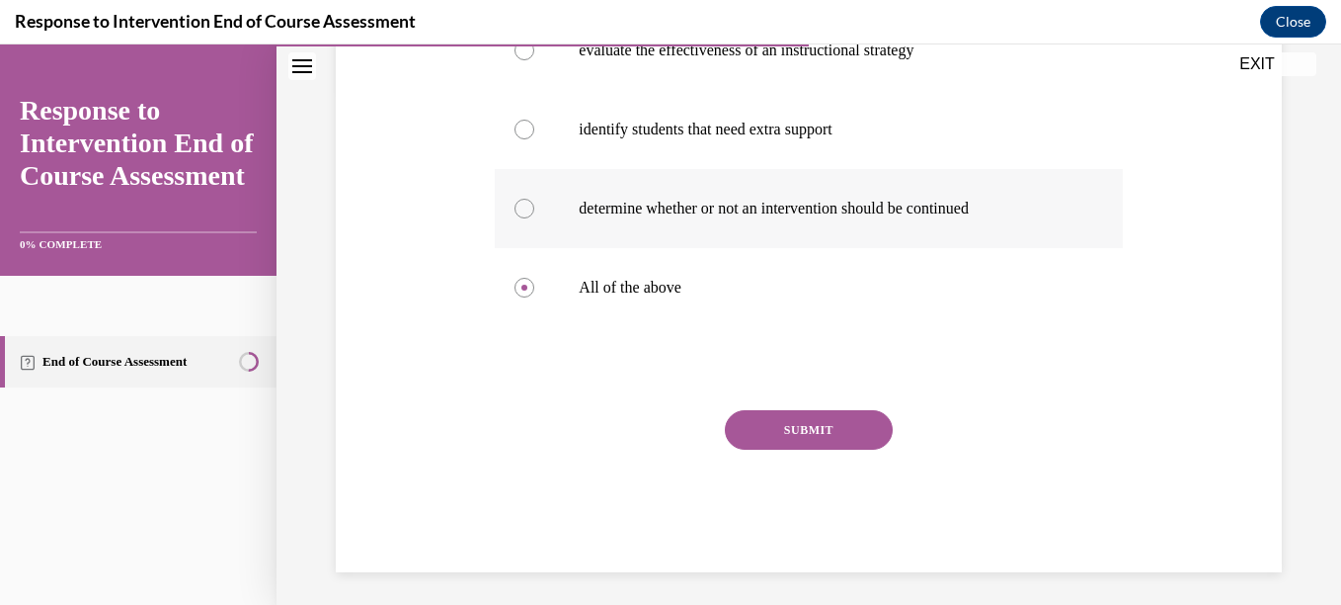
scroll to position [517, 0]
click at [787, 437] on button "SUBMIT" at bounding box center [809, 428] width 168 height 40
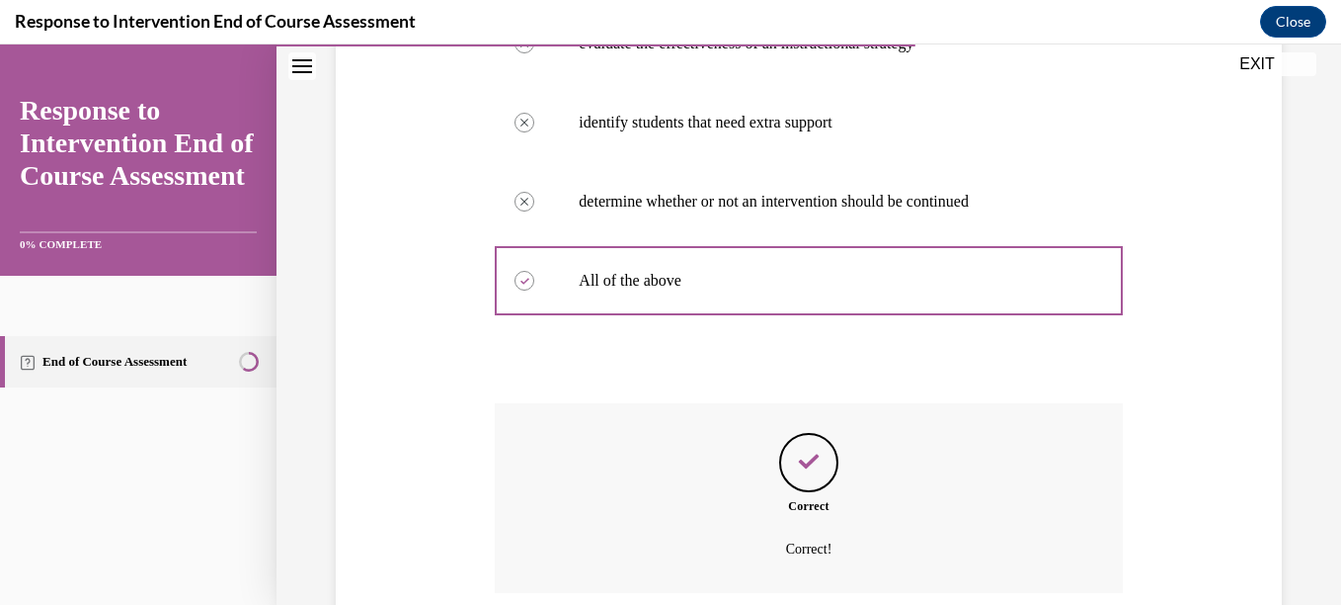
scroll to position [682, 0]
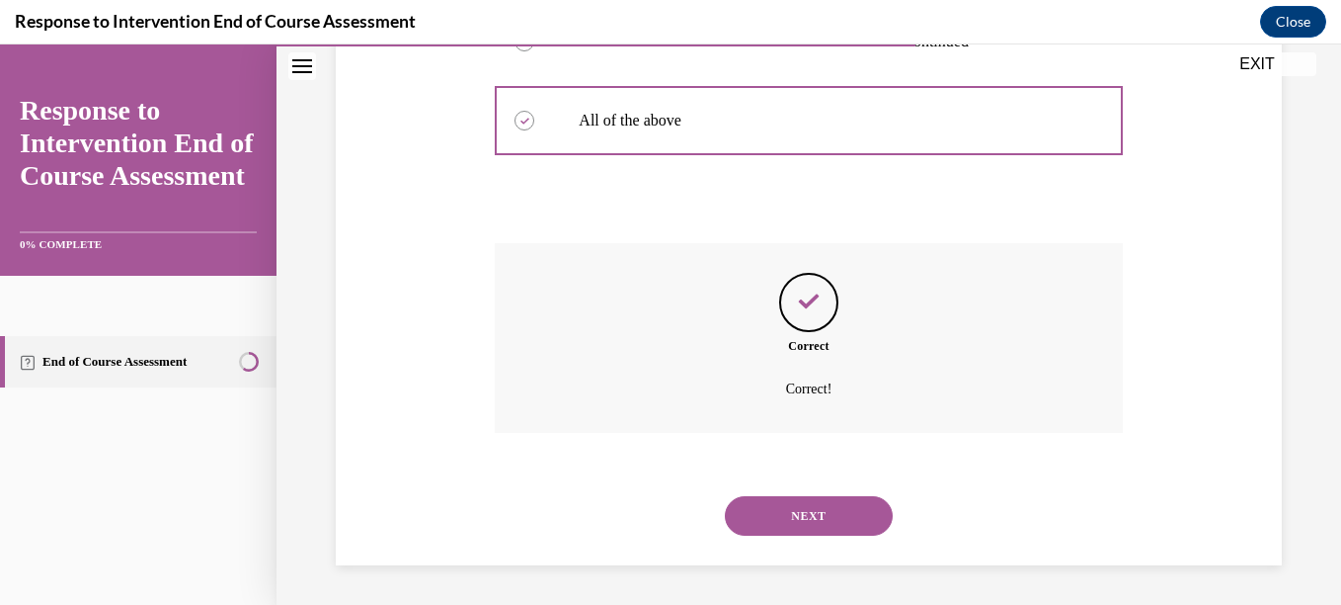
click at [773, 532] on button "NEXT" at bounding box center [809, 516] width 168 height 40
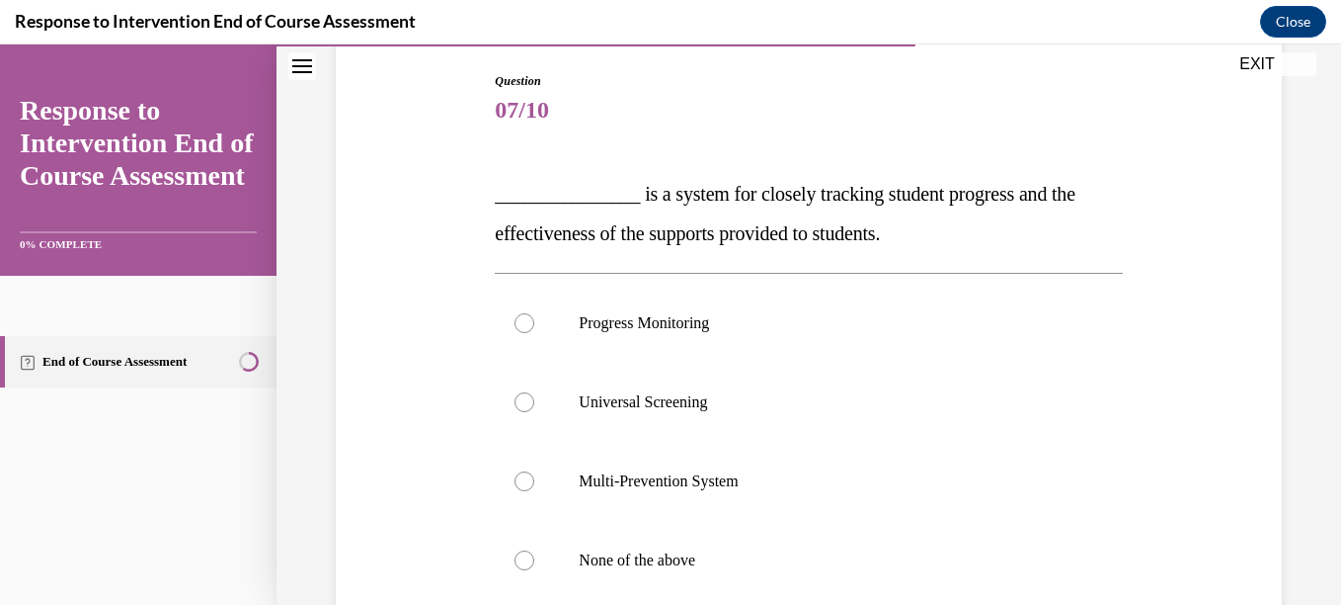
scroll to position [210, 0]
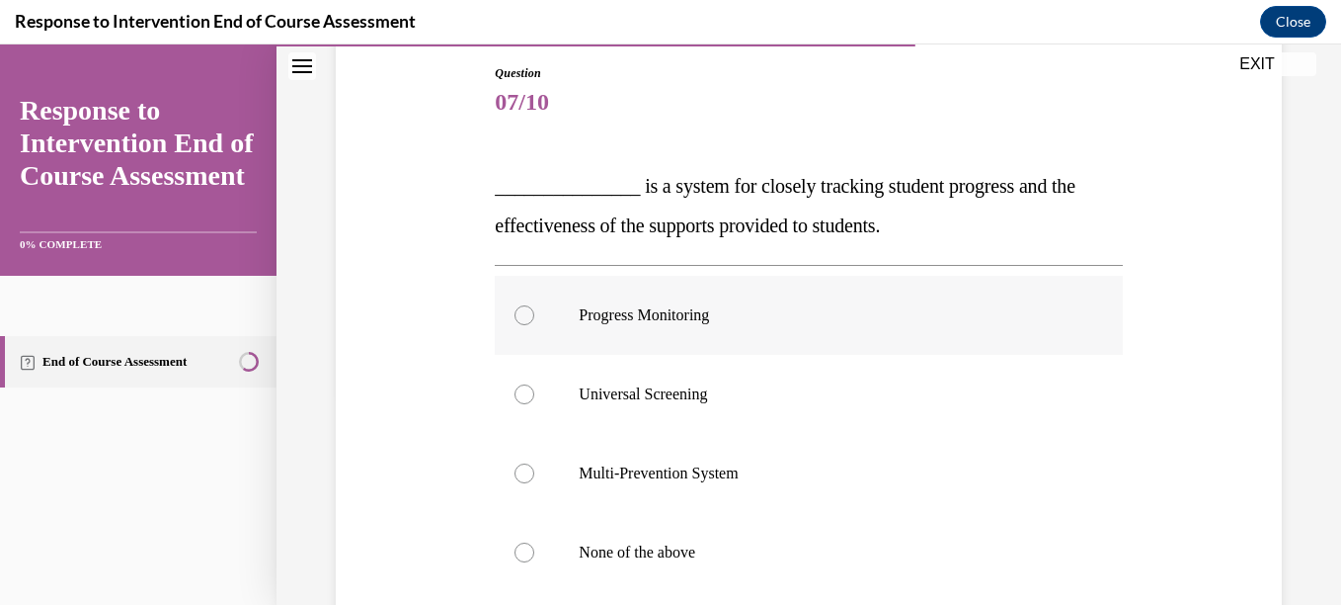
click at [526, 314] on div at bounding box center [525, 315] width 20 height 20
click at [526, 314] on input "Progress Monitoring" at bounding box center [525, 315] width 20 height 20
radio input "true"
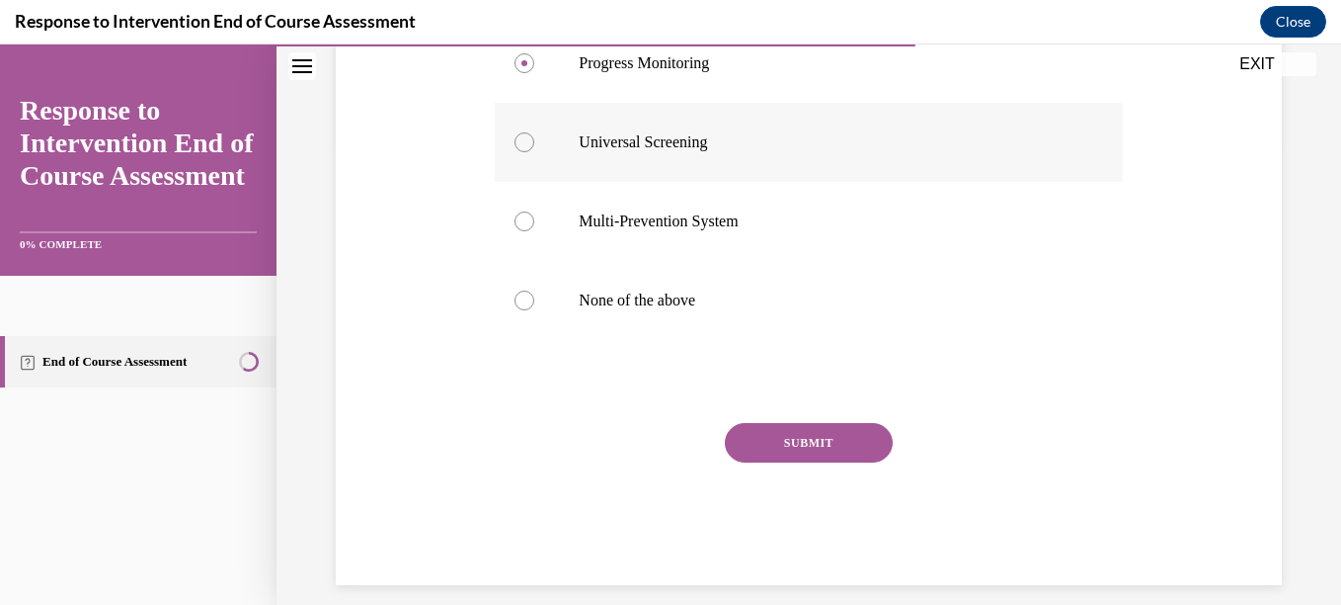
scroll to position [482, 0]
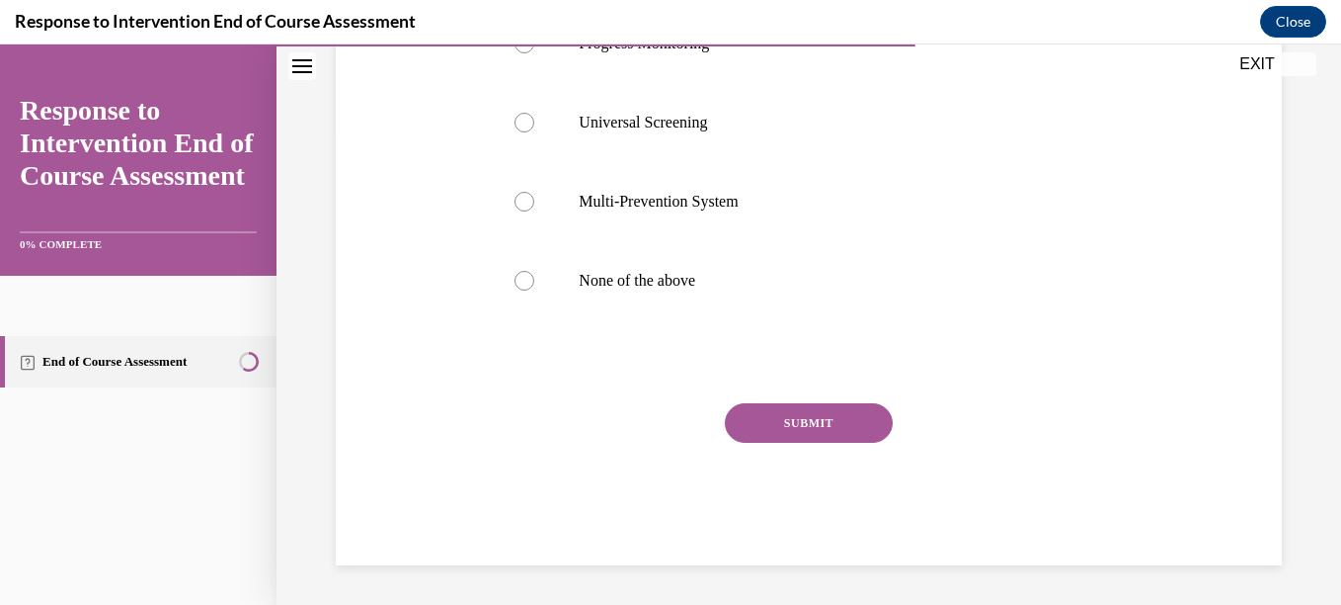
click at [787, 425] on button "SUBMIT" at bounding box center [809, 423] width 168 height 40
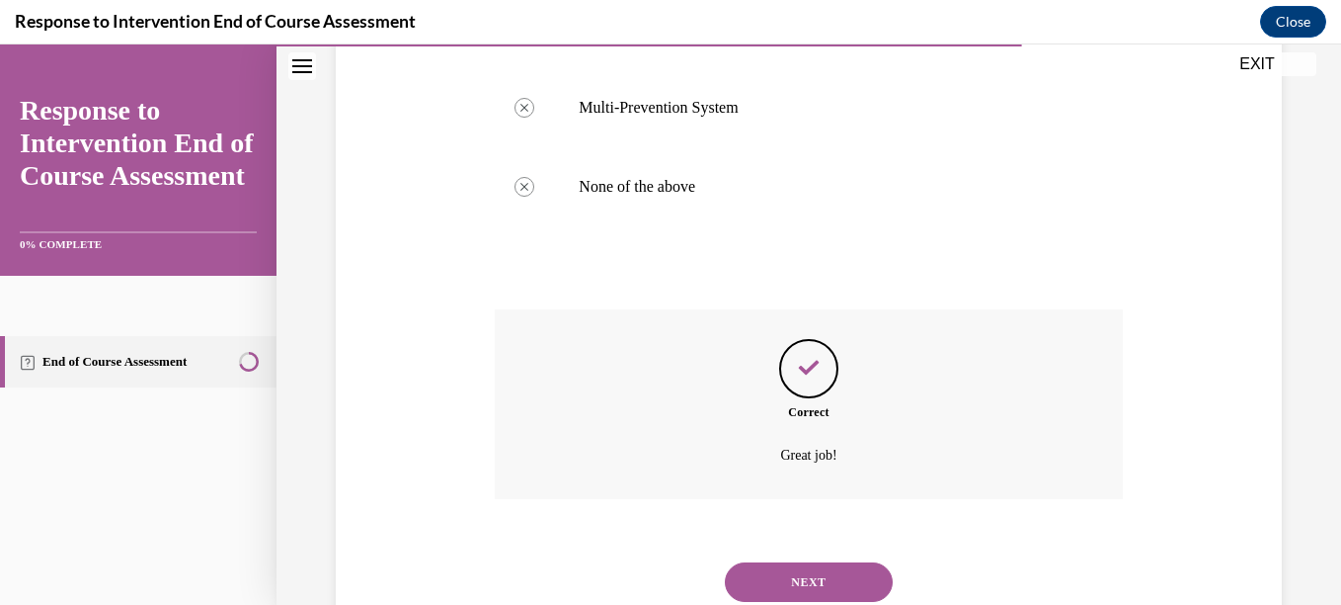
scroll to position [642, 0]
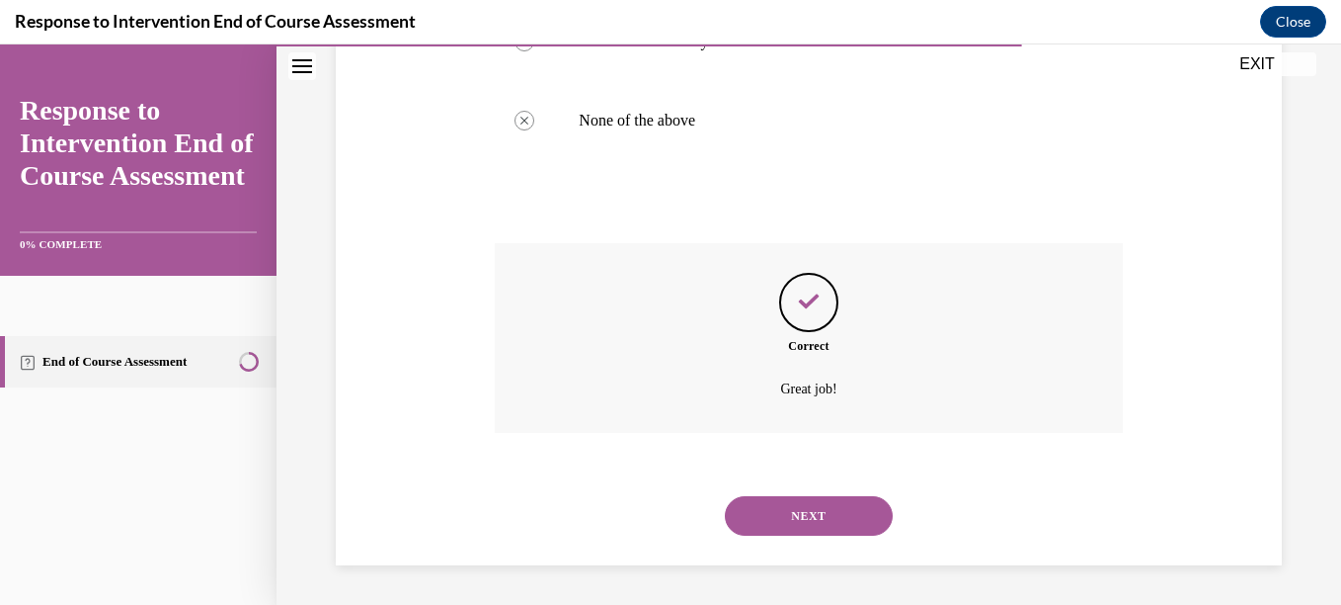
click at [797, 512] on button "NEXT" at bounding box center [809, 516] width 168 height 40
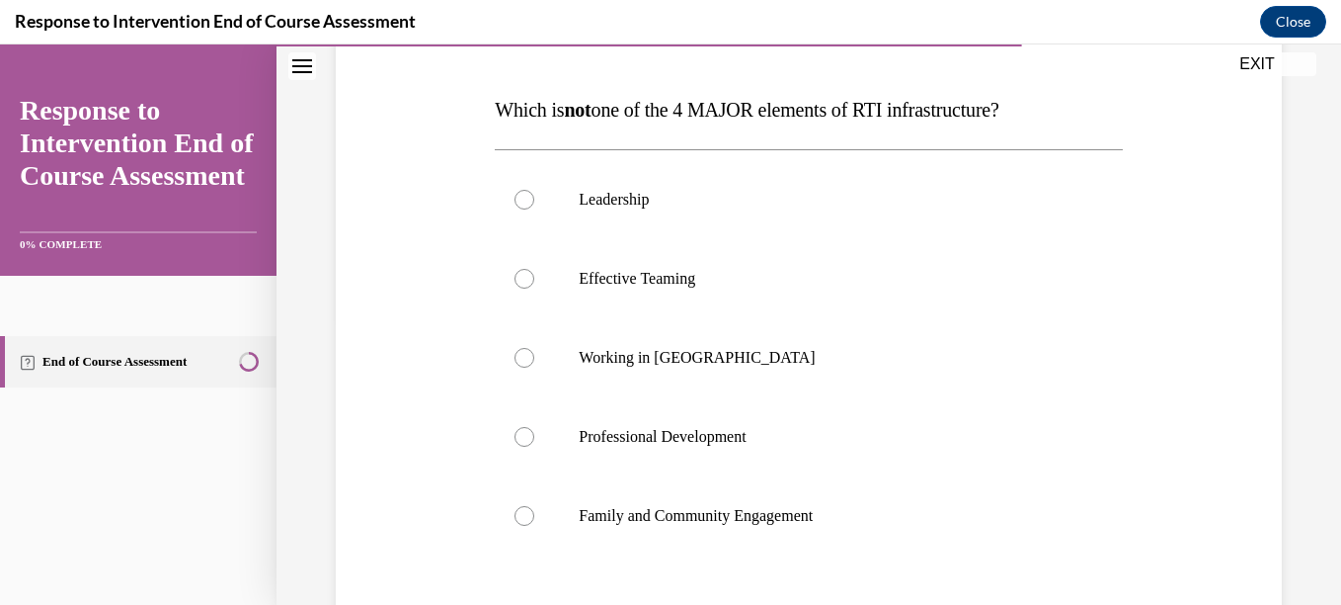
scroll to position [313, 0]
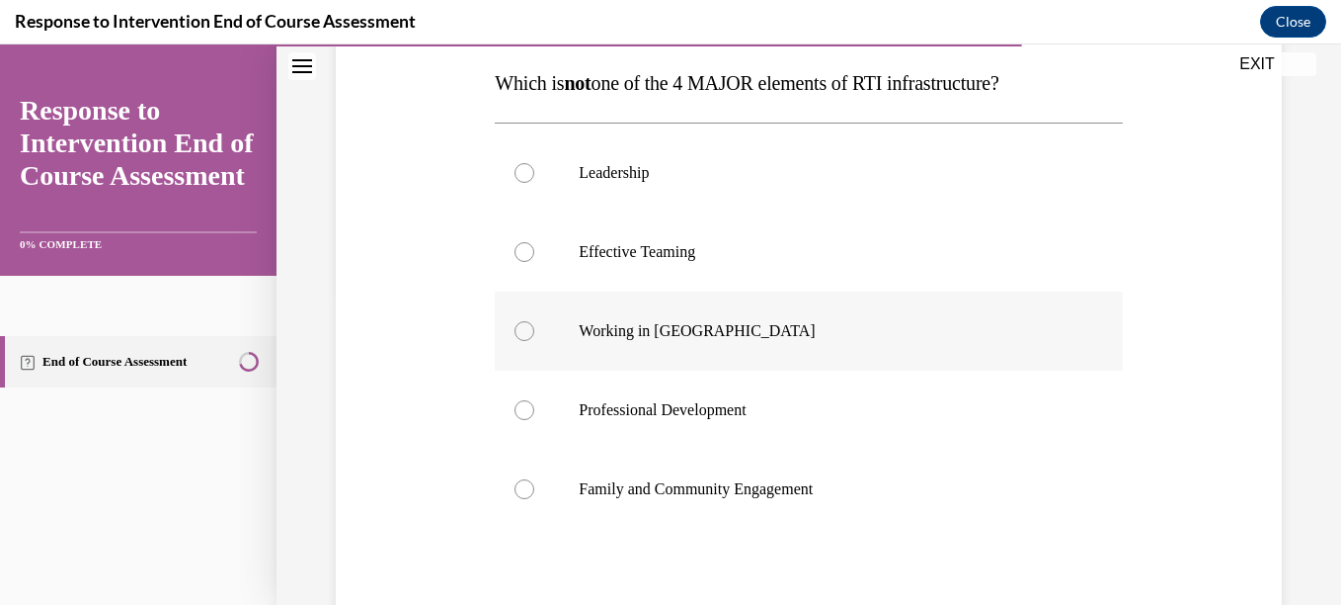
click at [521, 335] on div at bounding box center [525, 331] width 20 height 20
click at [521, 335] on input "Working in Silos" at bounding box center [525, 331] width 20 height 20
radio input "true"
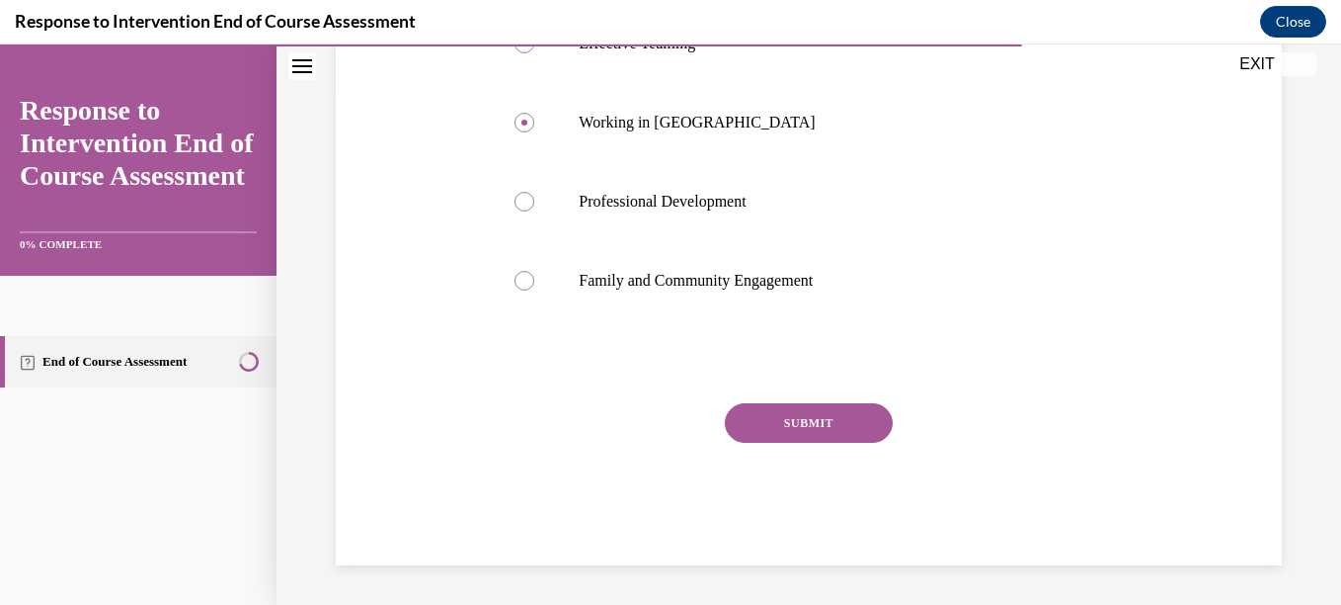
click at [807, 425] on button "SUBMIT" at bounding box center [809, 423] width 168 height 40
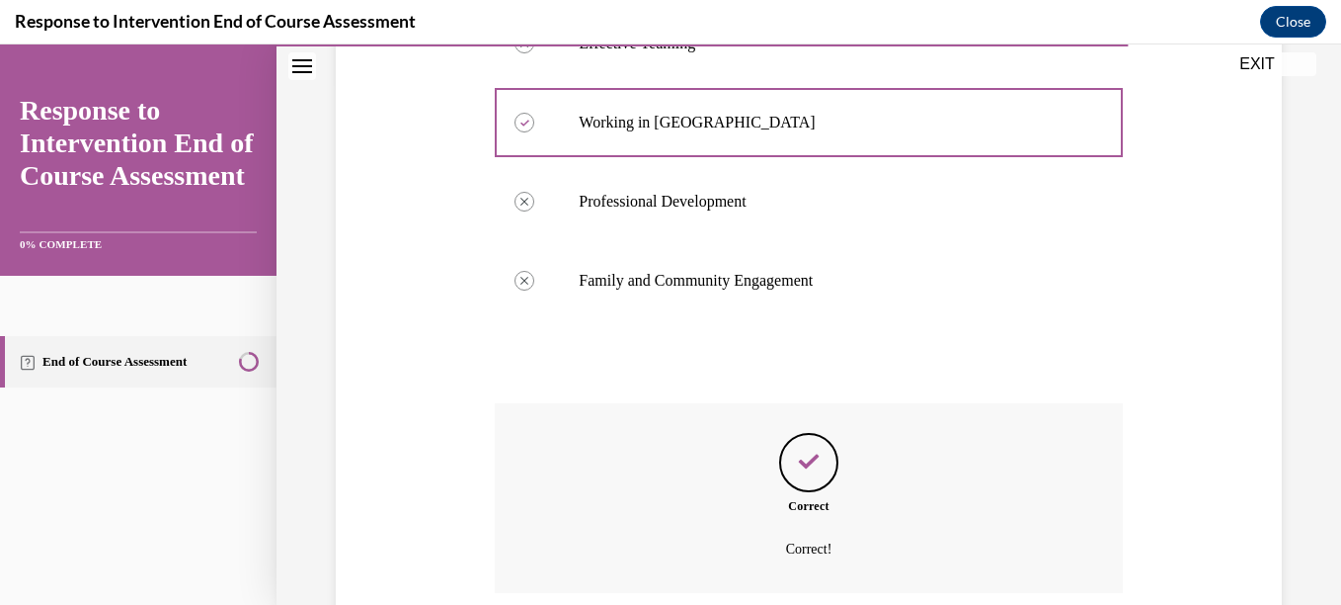
scroll to position [682, 0]
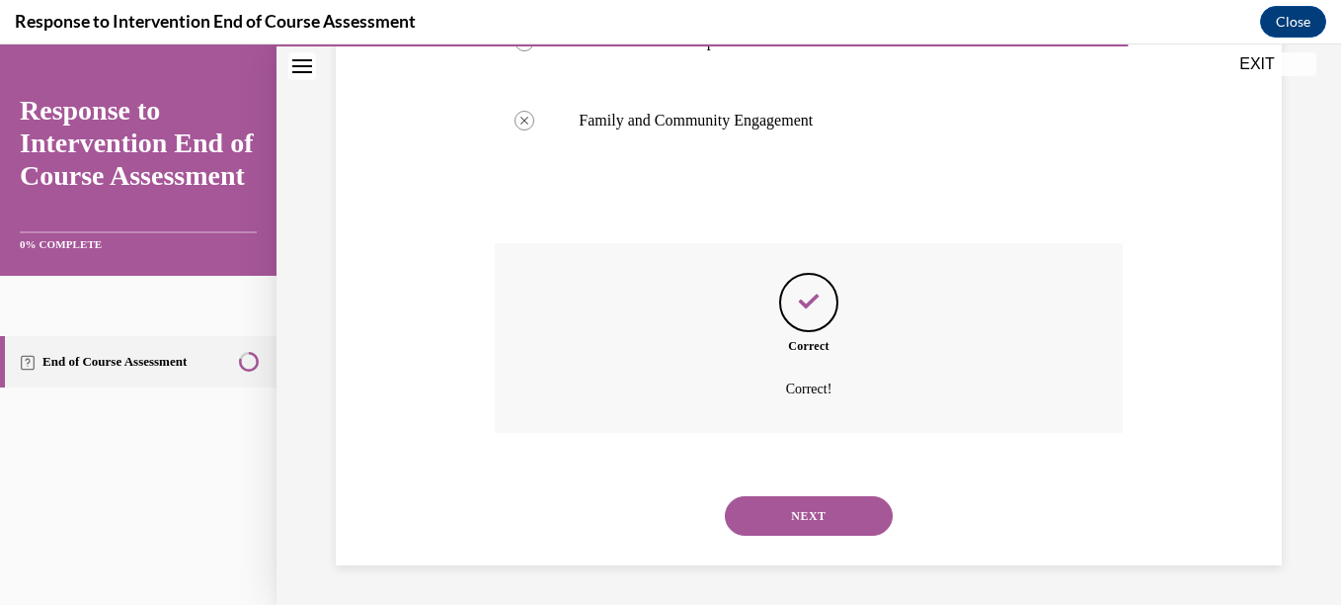
click at [810, 522] on button "NEXT" at bounding box center [809, 516] width 168 height 40
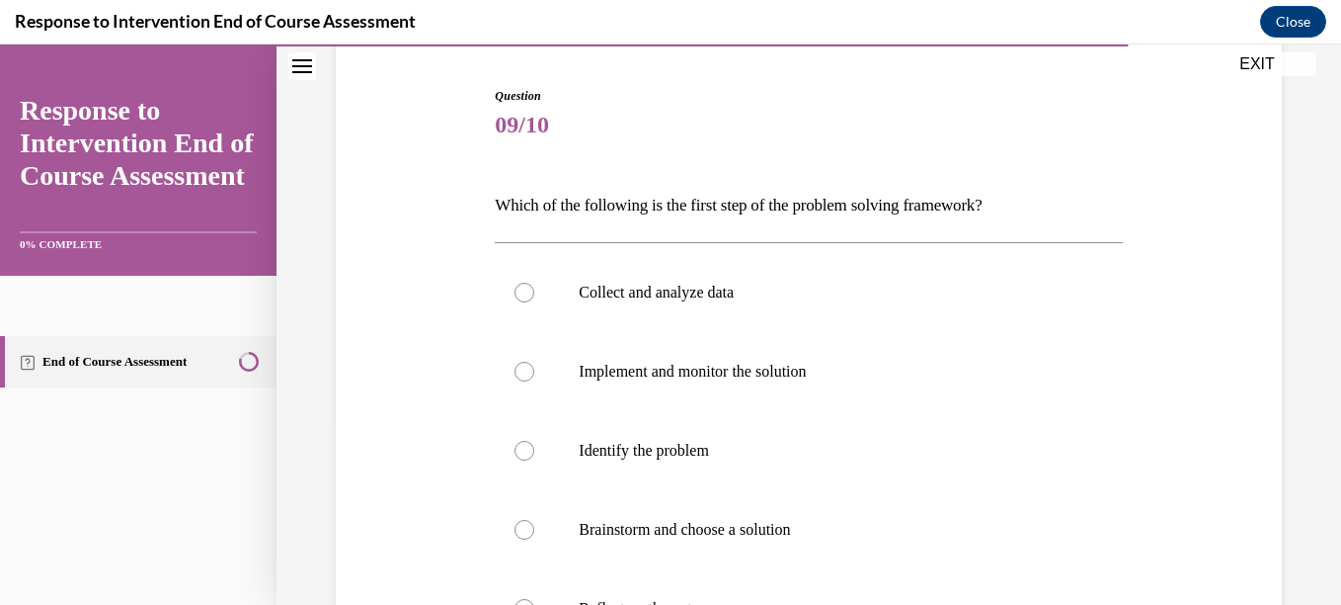
scroll to position [204, 0]
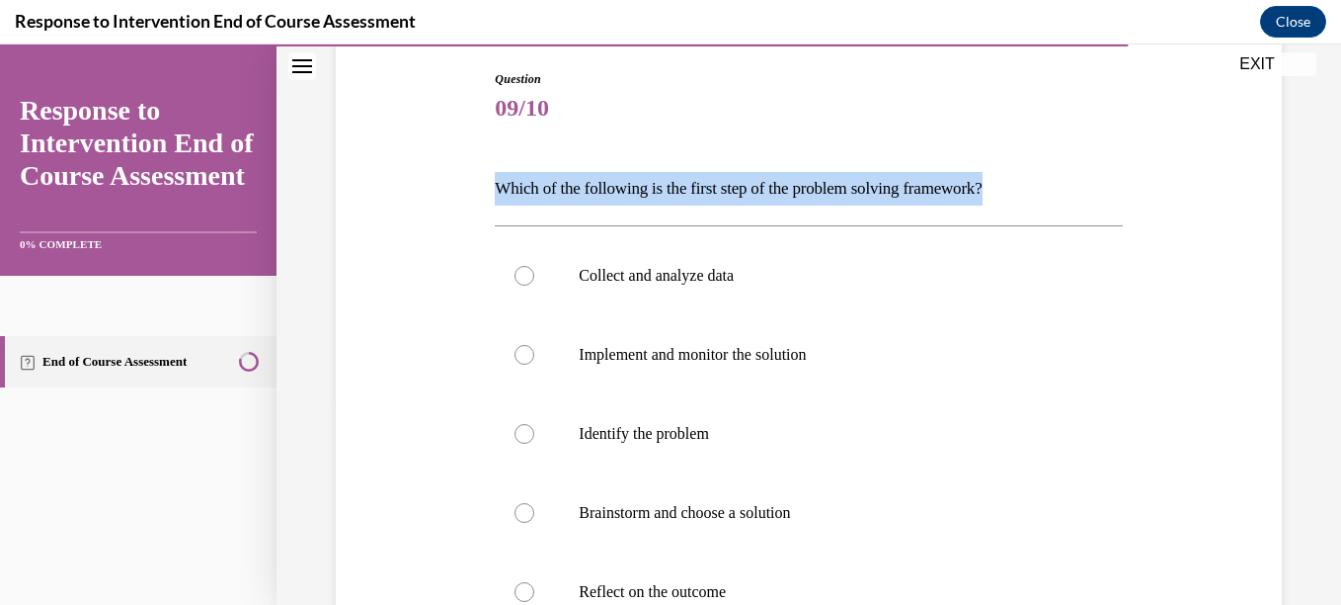
drag, startPoint x: 496, startPoint y: 187, endPoint x: 1052, endPoint y: 174, distance: 556.3
click at [1052, 174] on p "Which of the following is the first step of the problem solving framework?" at bounding box center [808, 189] width 627 height 34
copy p "Which of the following is the first step of the problem solving framework?"
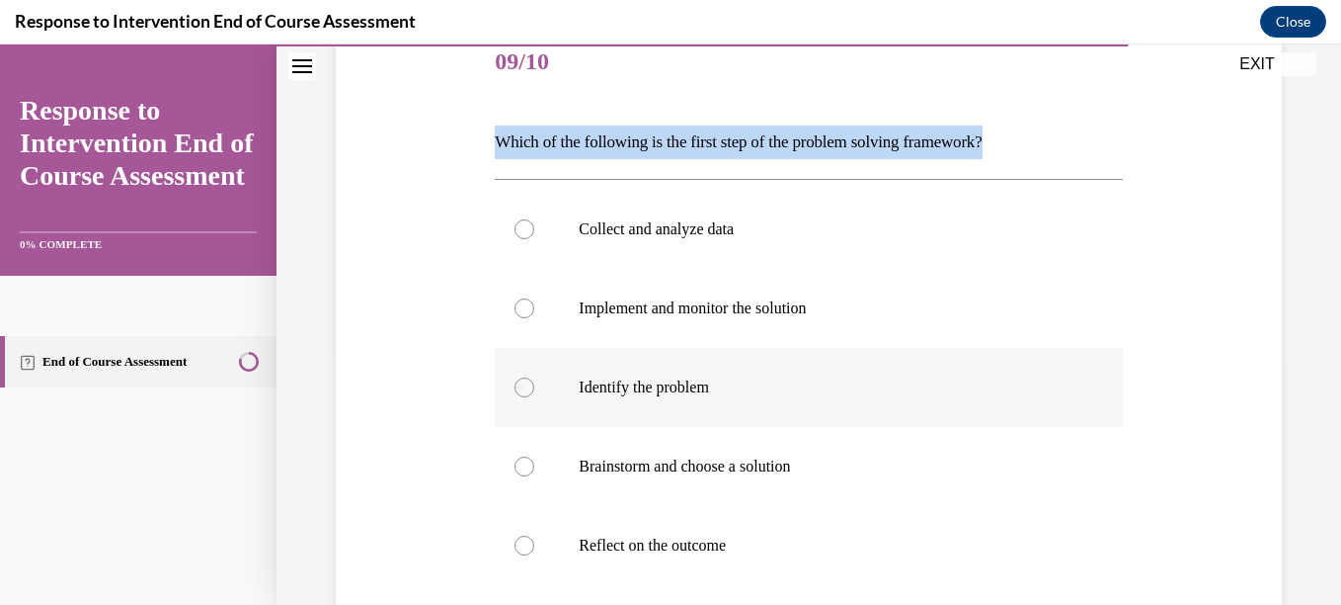
scroll to position [252, 0]
click at [517, 386] on div at bounding box center [525, 386] width 20 height 20
click at [517, 386] on input "Identify the problem" at bounding box center [525, 386] width 20 height 20
radio input "true"
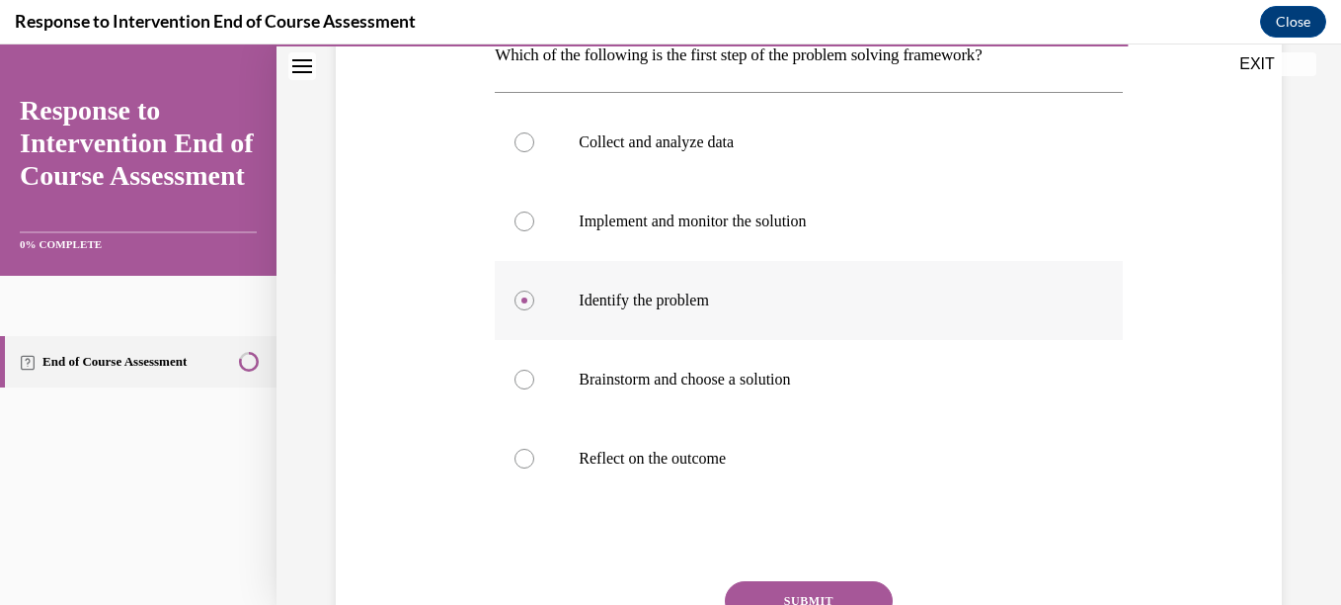
scroll to position [516, 0]
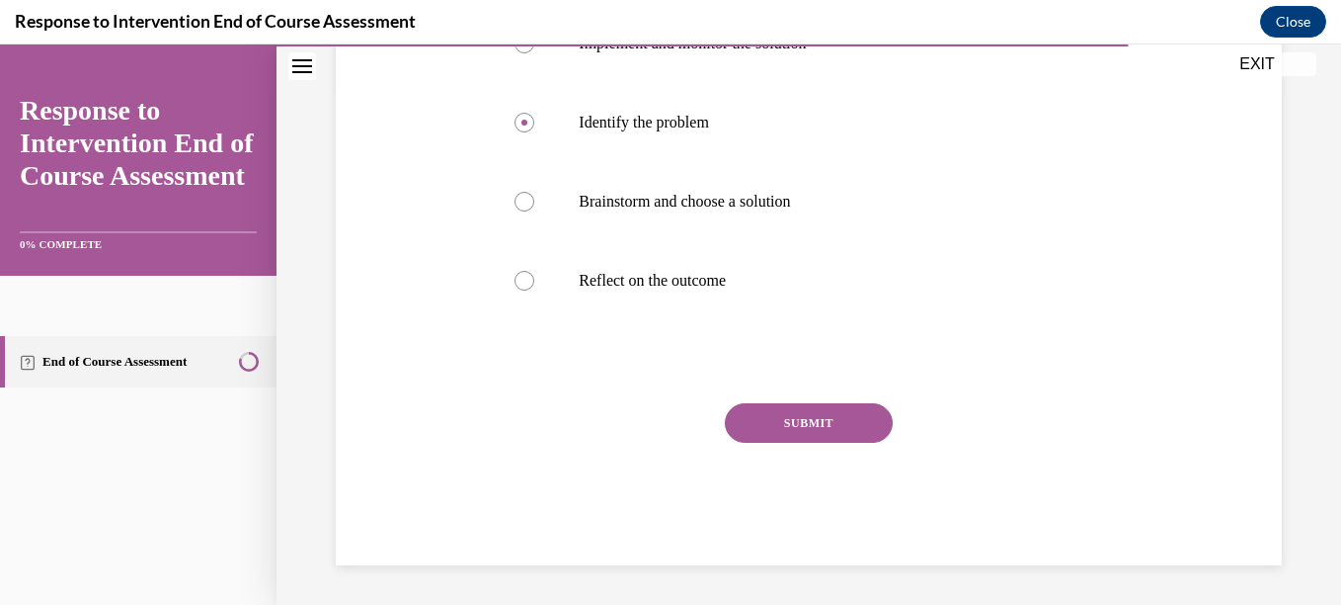
click at [787, 432] on button "SUBMIT" at bounding box center [809, 423] width 168 height 40
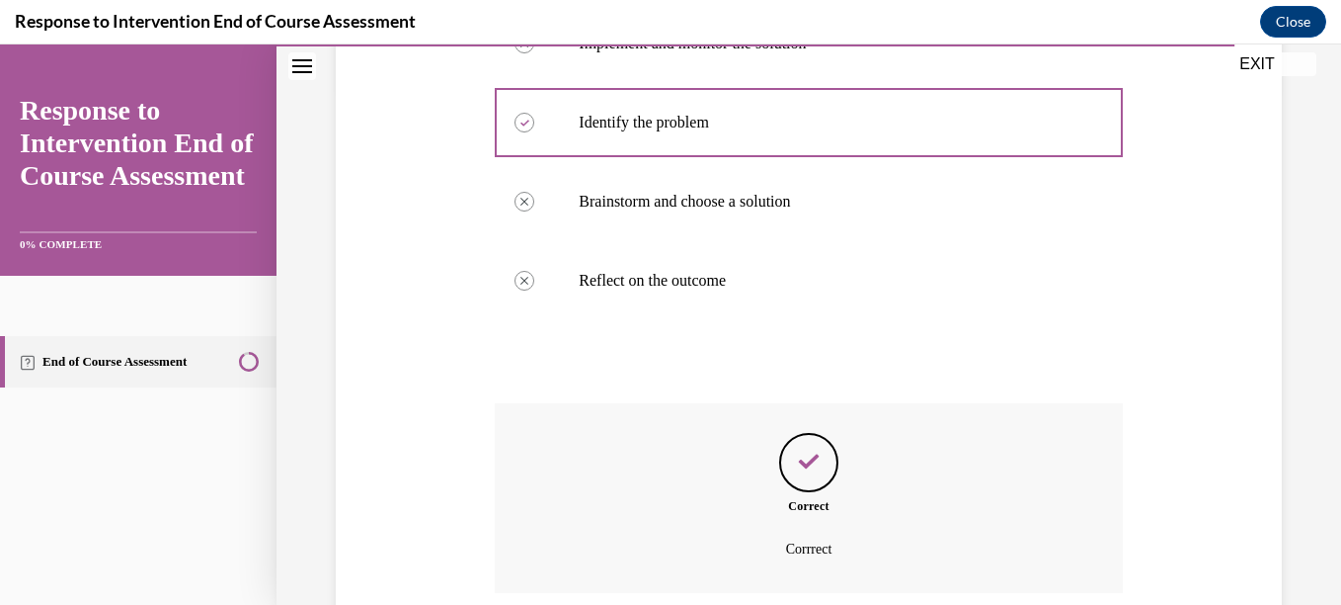
scroll to position [676, 0]
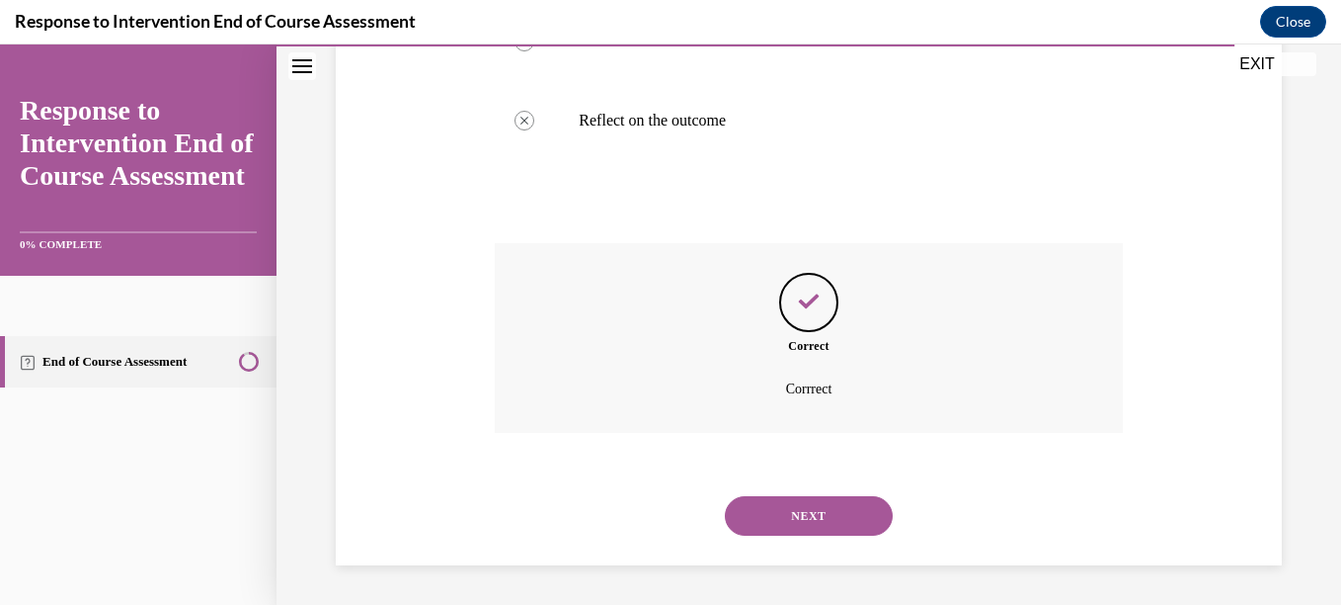
click at [760, 514] on button "NEXT" at bounding box center [809, 516] width 168 height 40
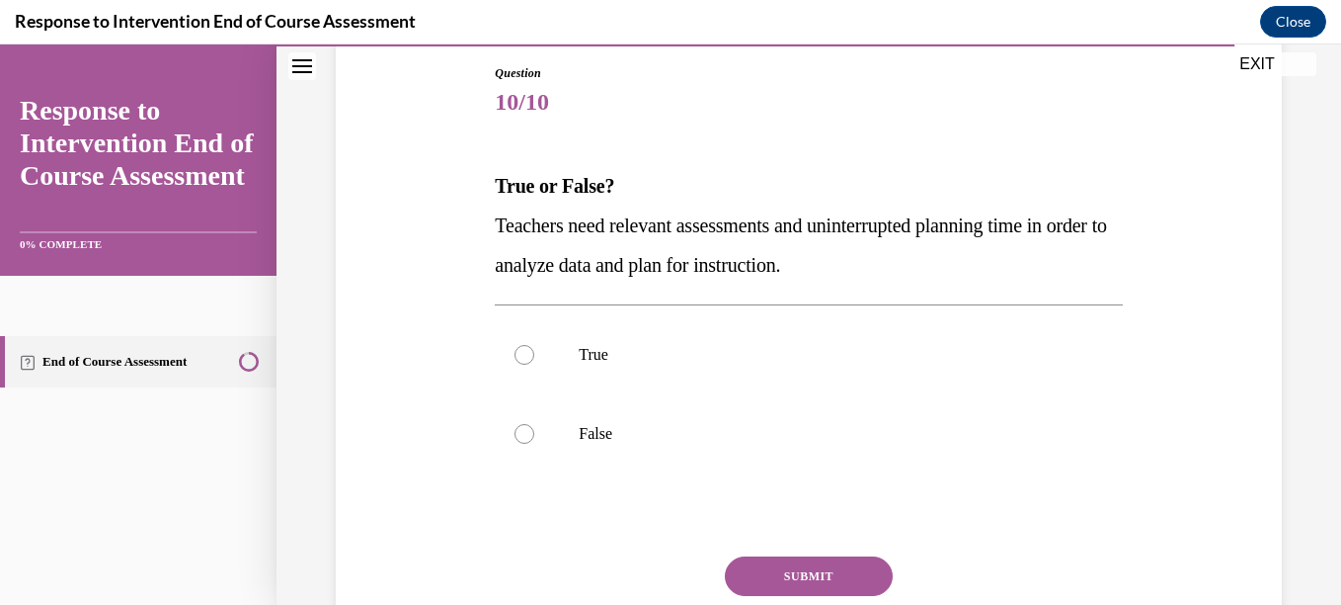
scroll to position [220, 0]
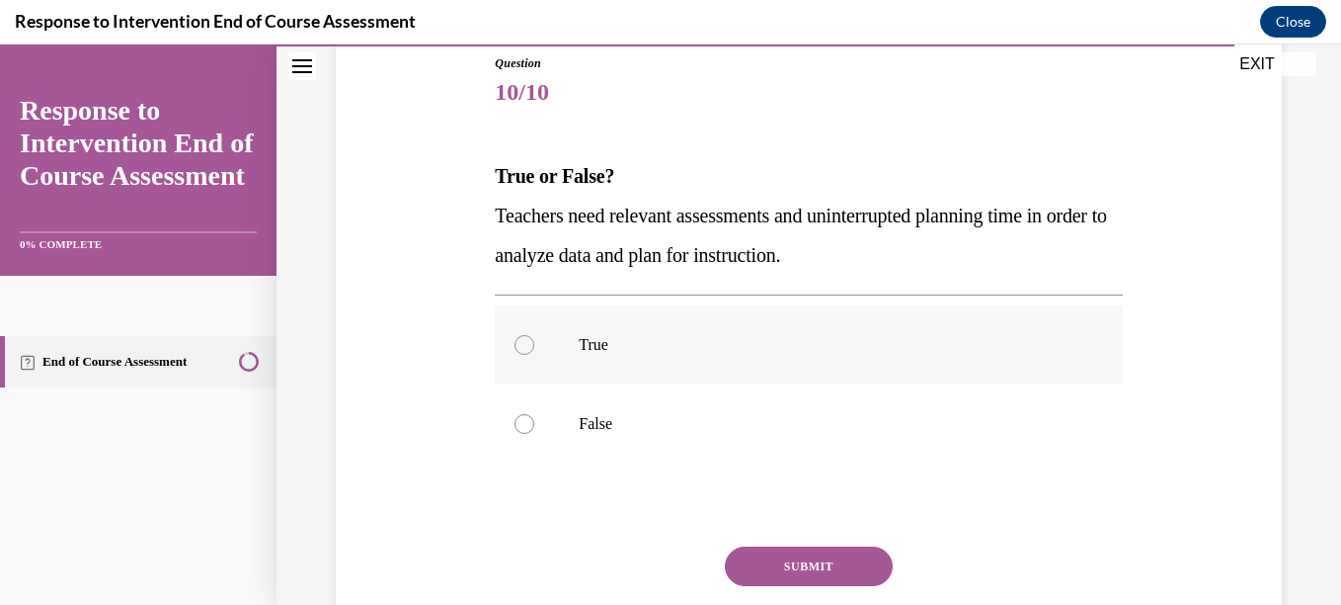
click at [523, 350] on div at bounding box center [525, 345] width 20 height 20
click at [523, 350] on input "True" at bounding box center [525, 345] width 20 height 20
radio input "true"
click at [776, 570] on button "SUBMIT" at bounding box center [809, 566] width 168 height 40
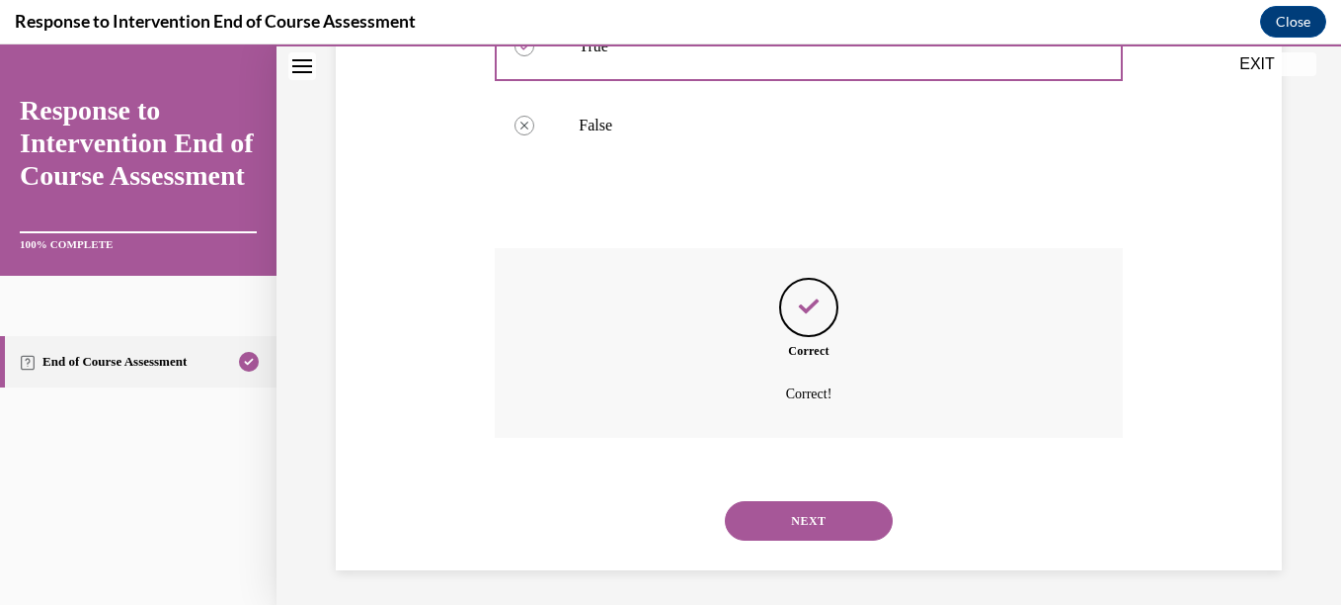
scroll to position [524, 0]
click at [832, 523] on button "NEXT" at bounding box center [809, 516] width 168 height 40
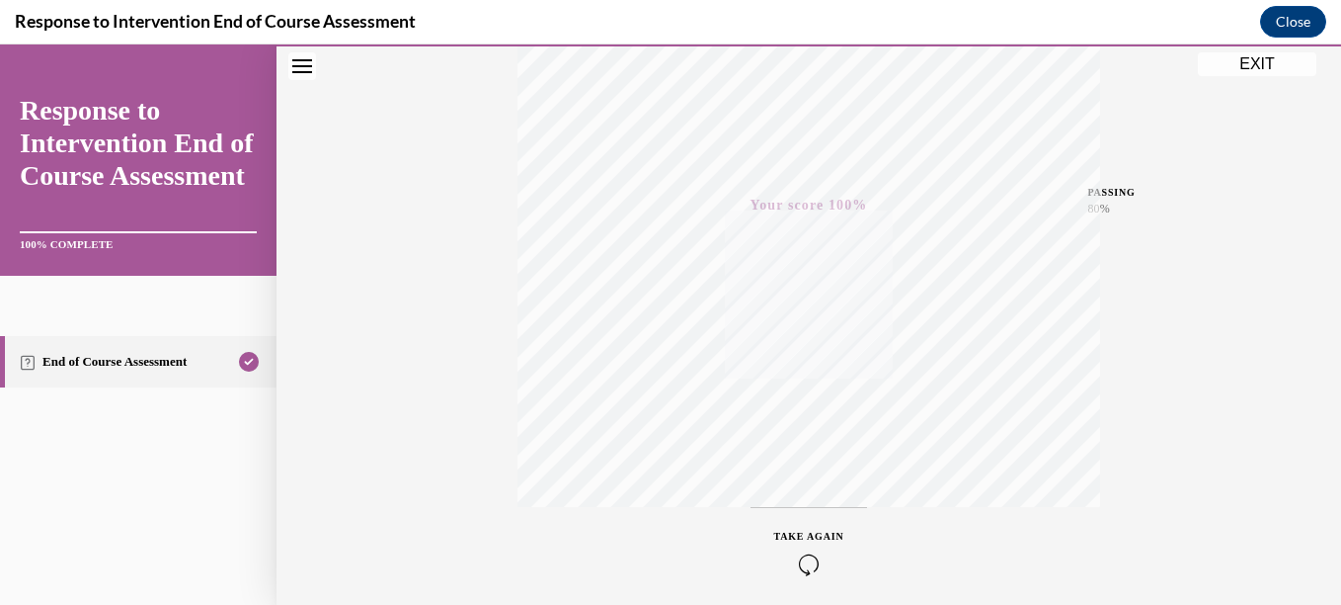
scroll to position [0, 0]
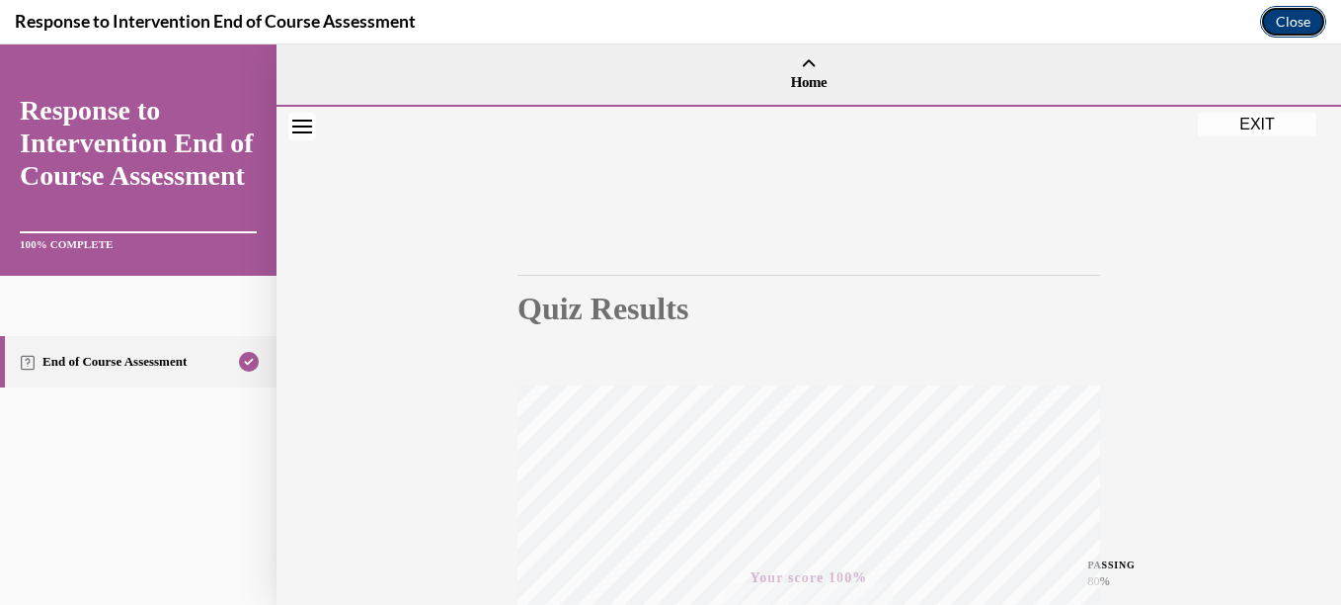
click at [1295, 24] on button "Close" at bounding box center [1293, 22] width 66 height 32
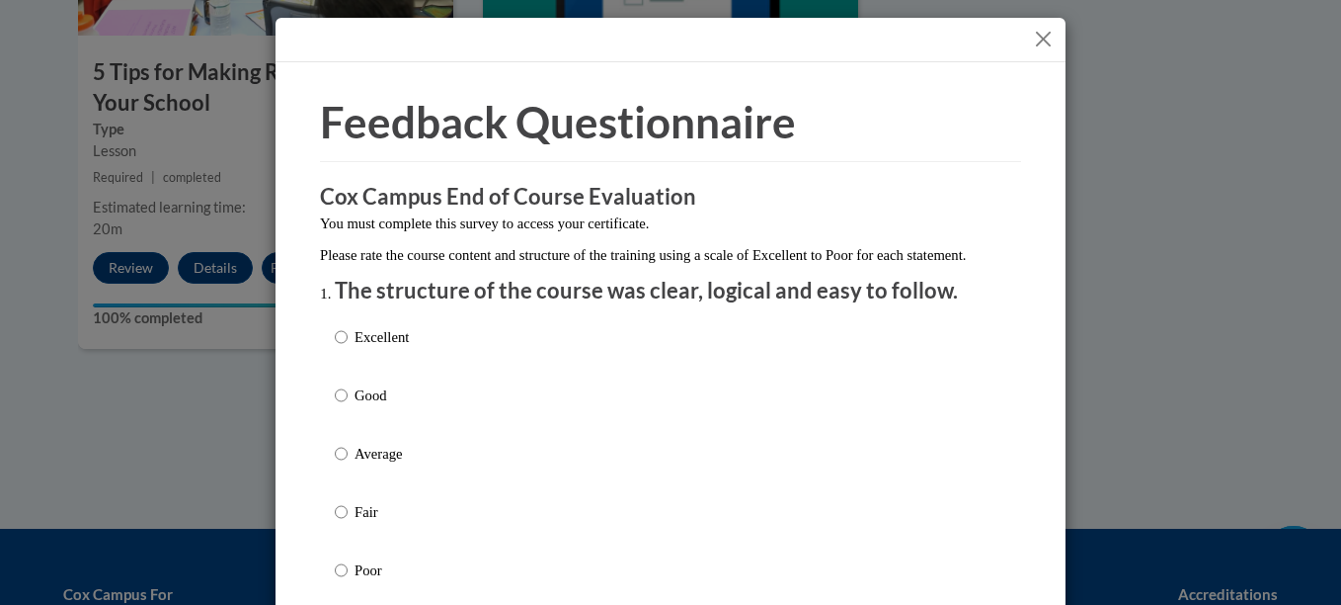
click at [344, 354] on label "Excellent" at bounding box center [372, 352] width 74 height 53
click at [344, 348] on input "Excellent" at bounding box center [341, 337] width 13 height 22
radio input "true"
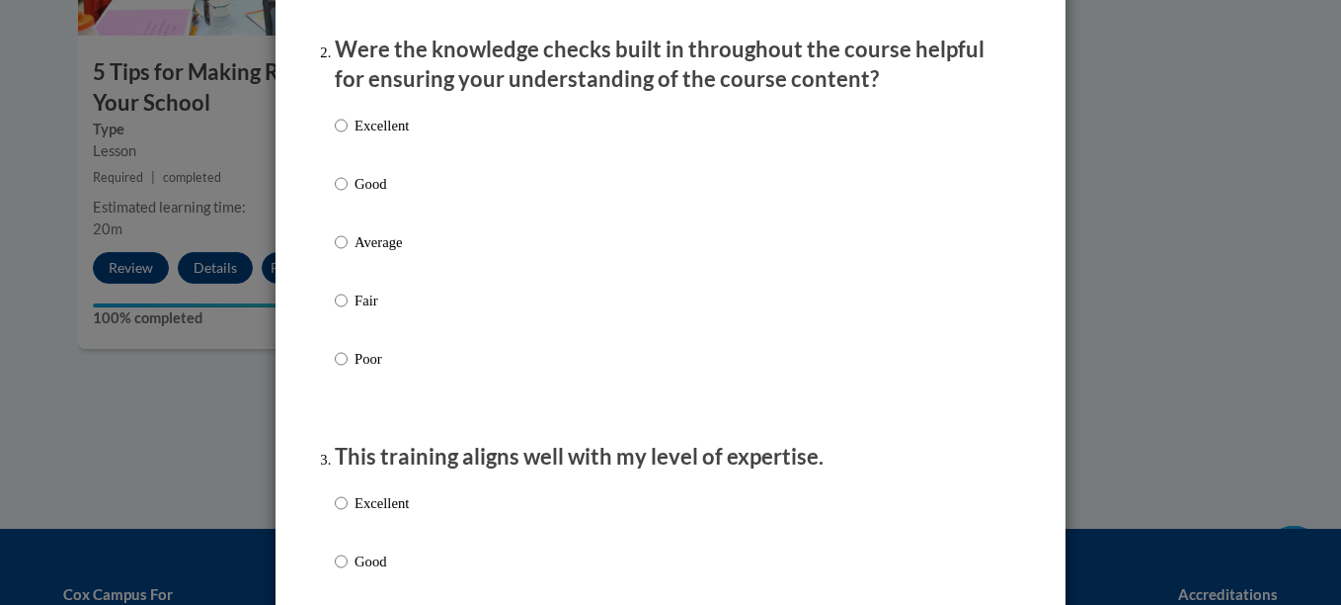
scroll to position [627, 0]
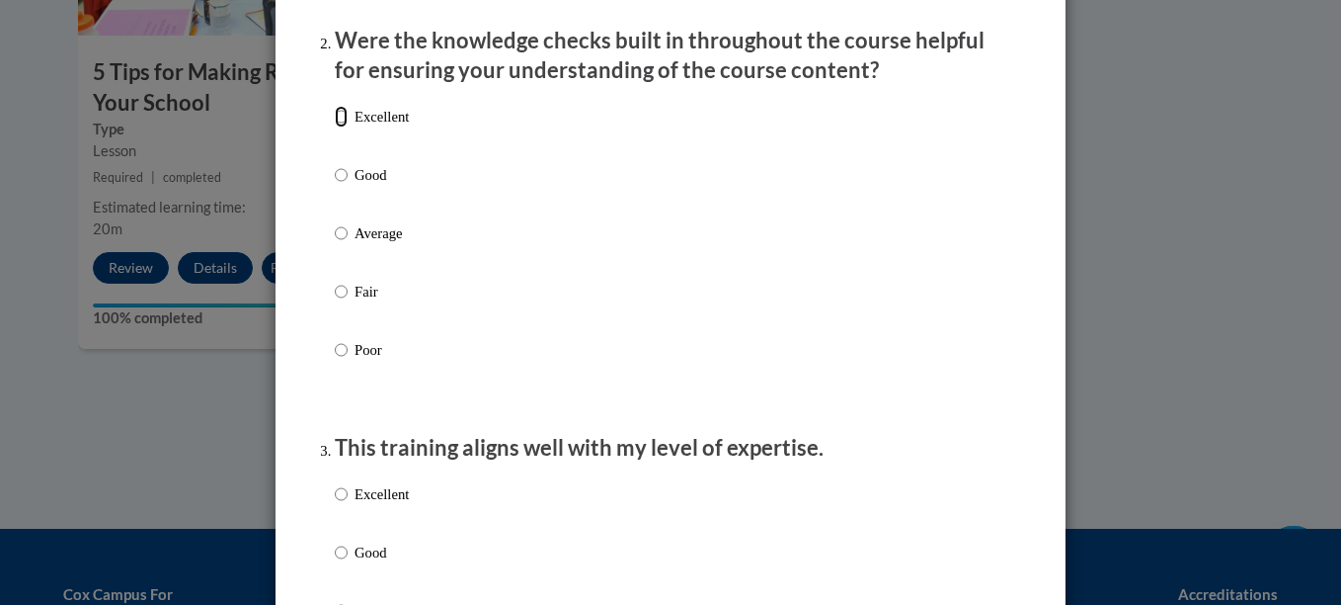
click at [335, 127] on input "Excellent" at bounding box center [341, 117] width 13 height 22
radio input "true"
click at [335, 505] on input "Excellent" at bounding box center [341, 494] width 13 height 22
radio input "true"
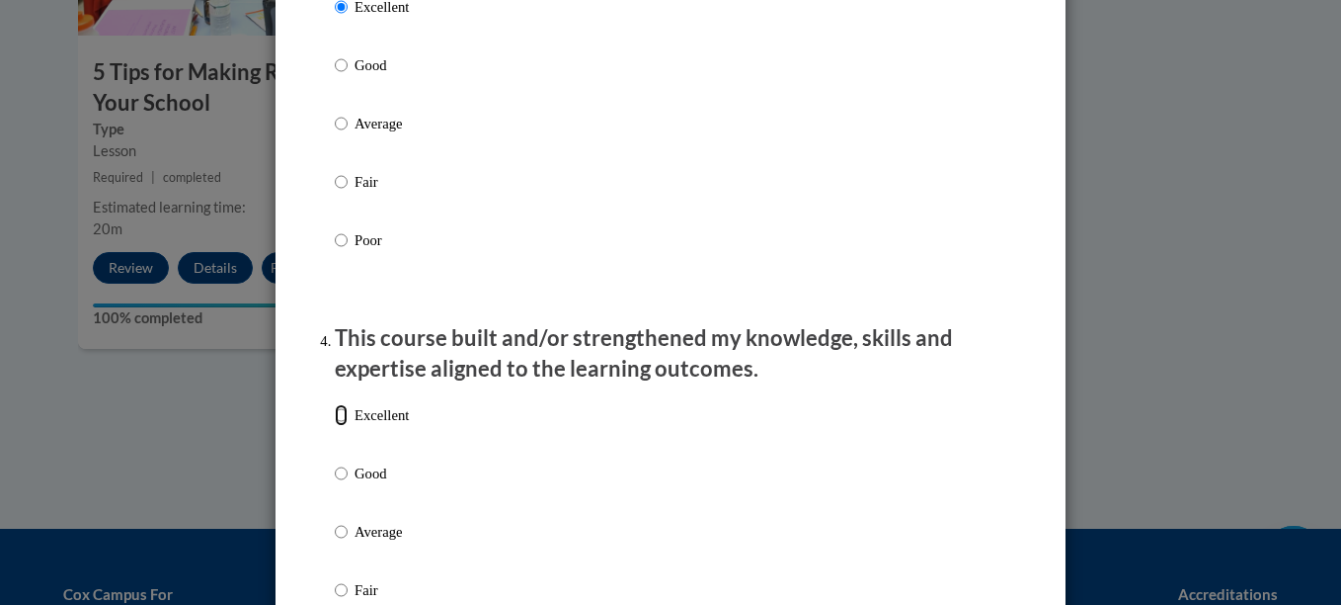
click at [335, 426] on input "Excellent" at bounding box center [341, 415] width 13 height 22
radio input "true"
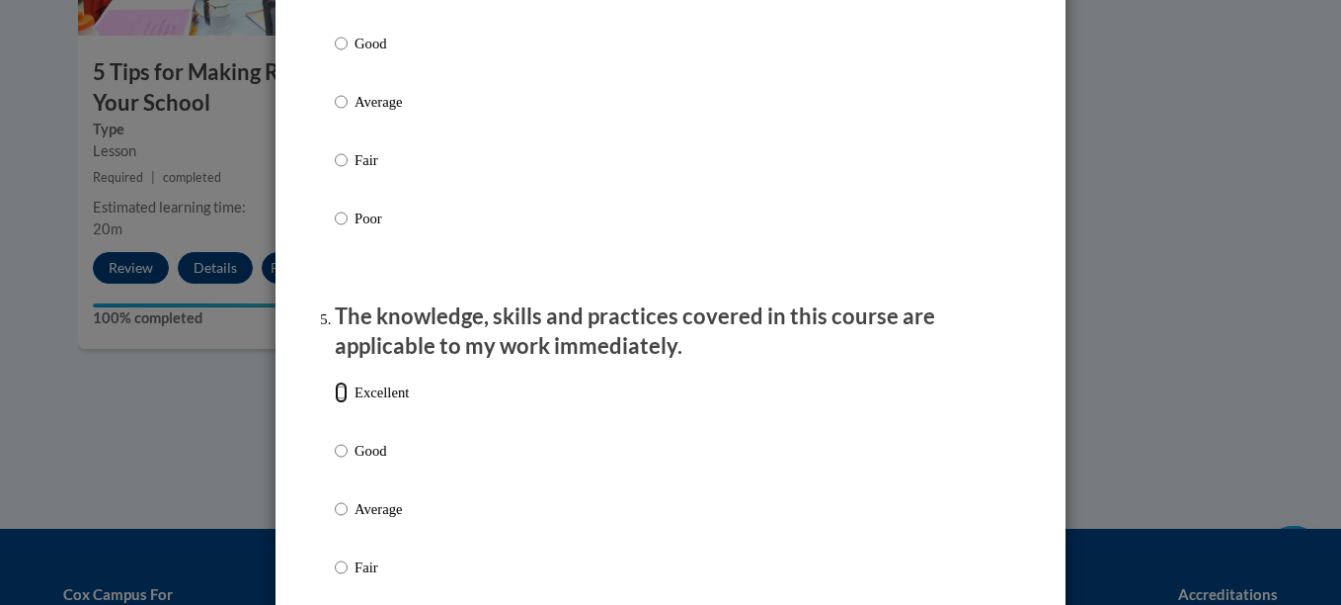
click at [335, 403] on input "Excellent" at bounding box center [341, 392] width 13 height 22
radio input "true"
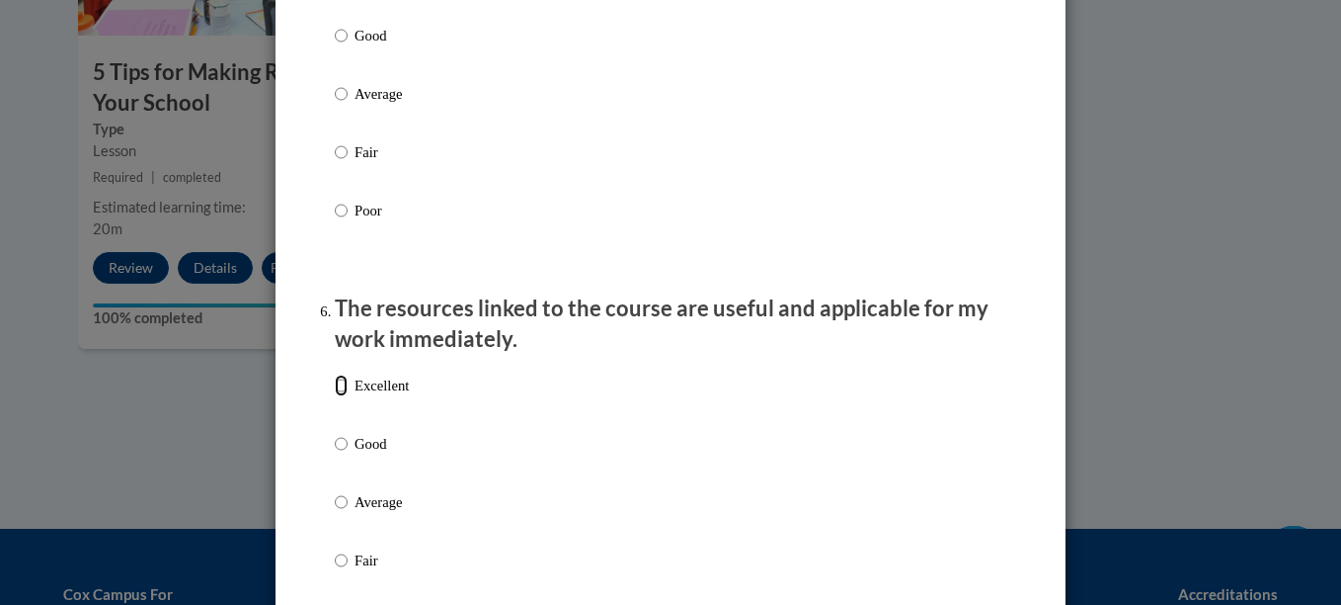
click at [335, 396] on input "Excellent" at bounding box center [341, 385] width 13 height 22
radio input "true"
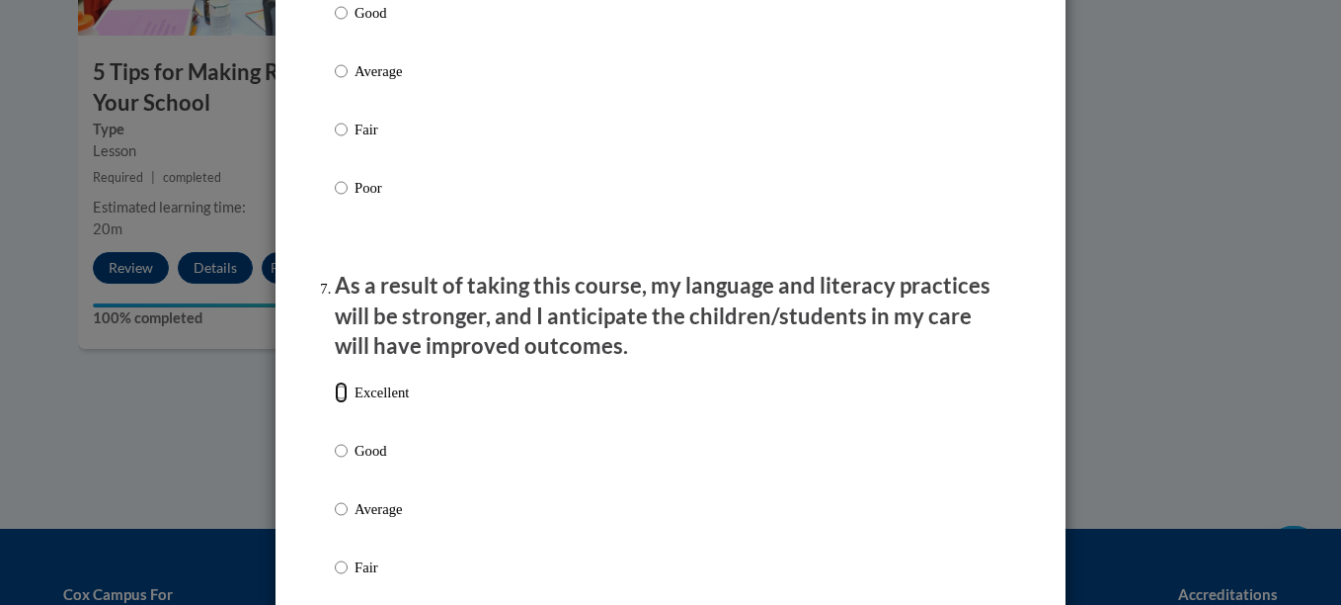
click at [335, 403] on input "Excellent" at bounding box center [341, 392] width 13 height 22
radio input "true"
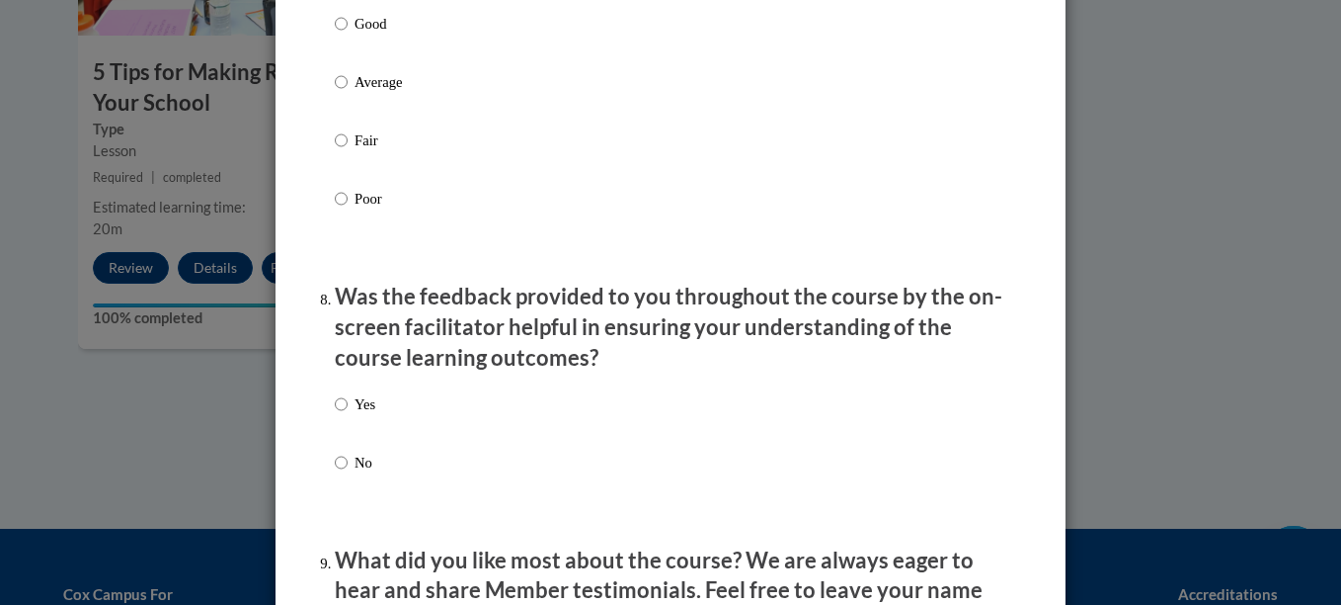
scroll to position [2818, 0]
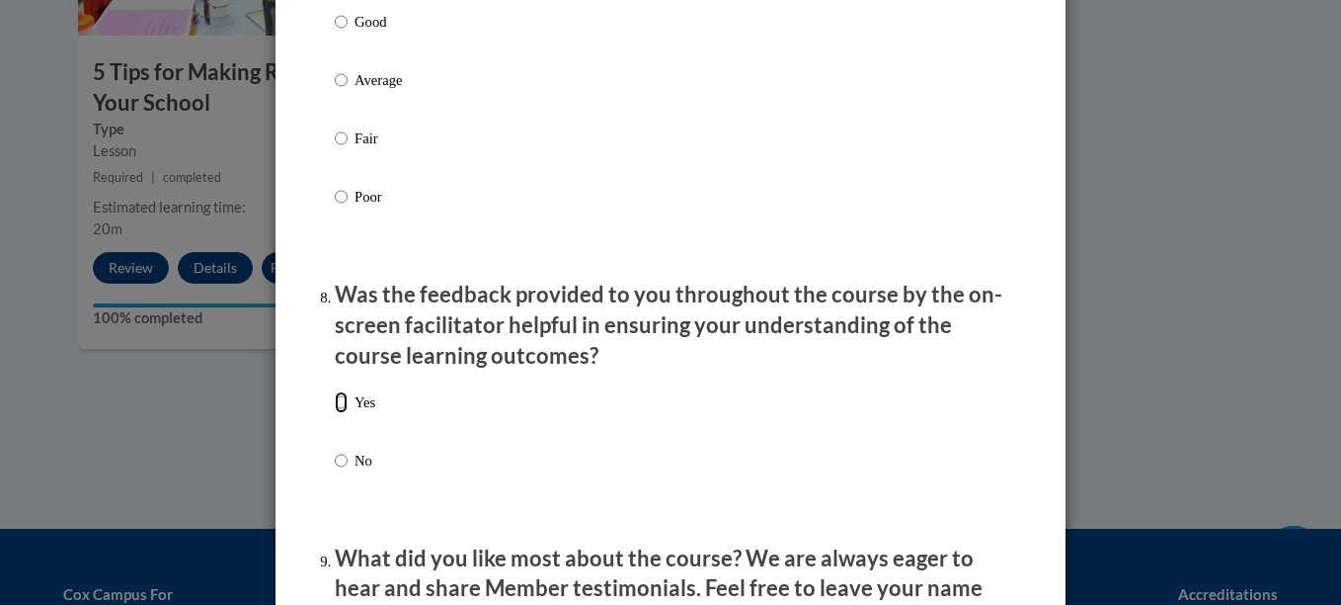
click at [335, 413] on input "Yes" at bounding box center [341, 402] width 13 height 22
radio input "true"
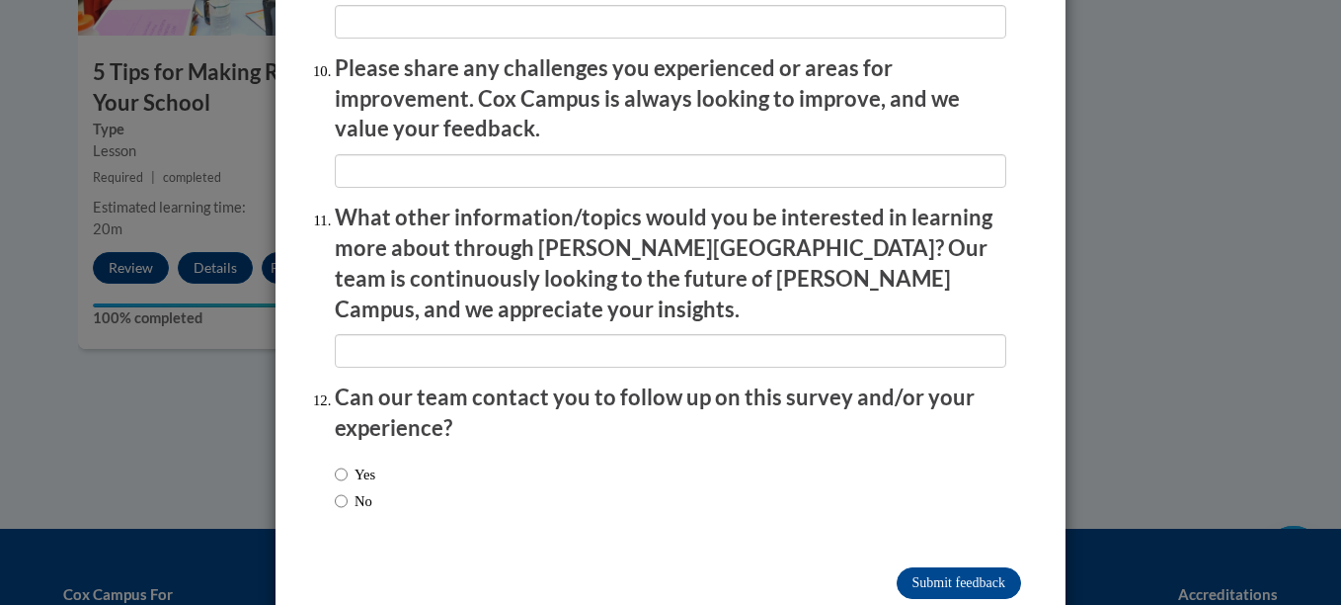
scroll to position [3500, 0]
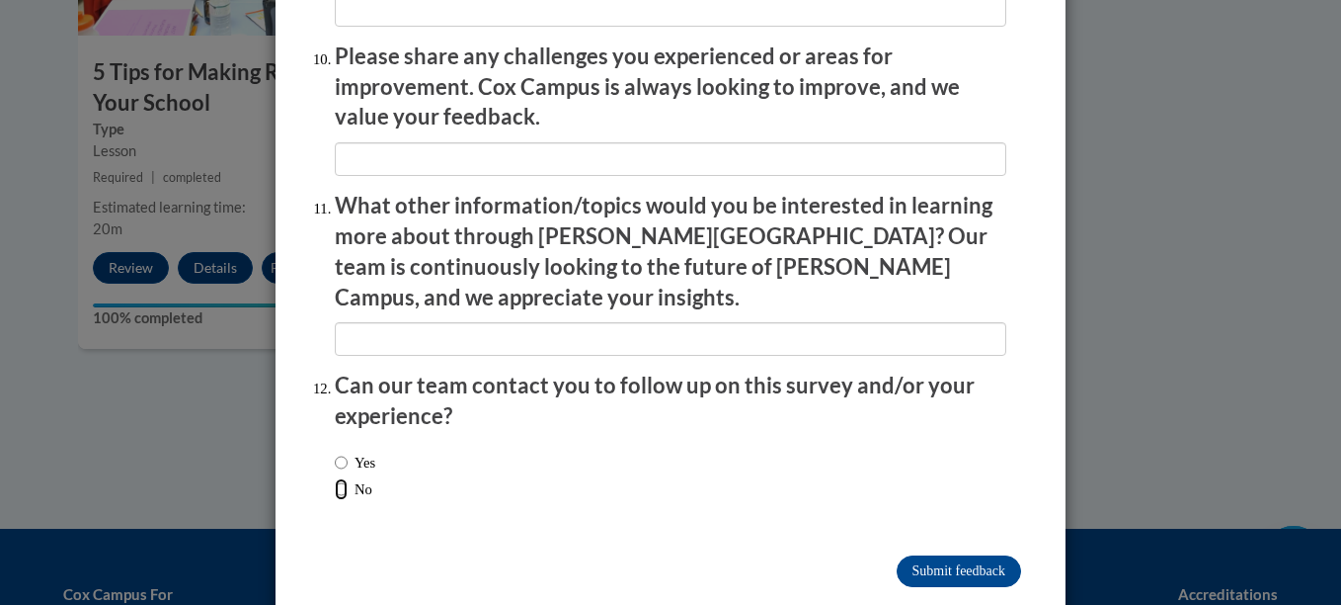
click at [335, 478] on input "No" at bounding box center [341, 489] width 13 height 22
radio input "true"
click at [937, 555] on input "Submit feedback" at bounding box center [959, 571] width 124 height 32
